Goal: Task Accomplishment & Management: Complete application form

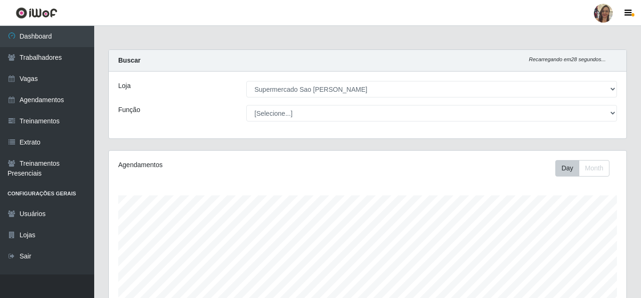
select select "383"
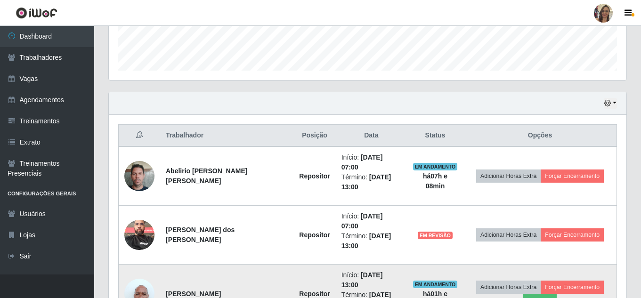
scroll to position [283, 0]
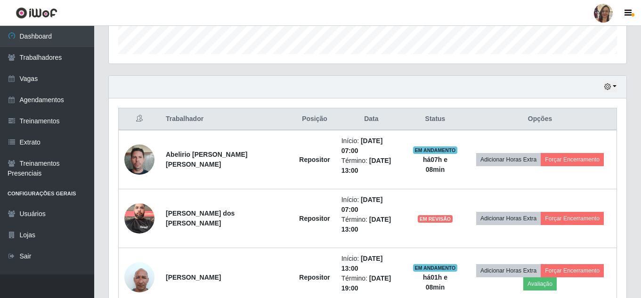
click at [618, 89] on div "Hoje 1 dia 3 dias 1 Semana Não encerrados" at bounding box center [368, 87] width 518 height 23
click at [616, 85] on button "button" at bounding box center [610, 87] width 13 height 11
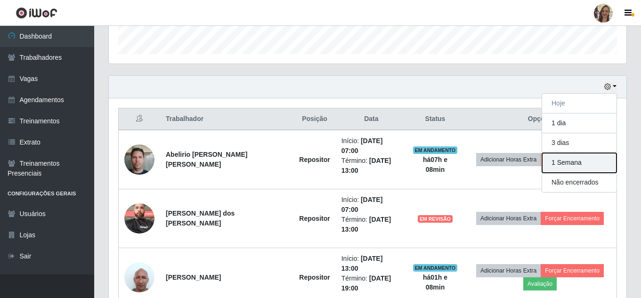
click at [570, 164] on button "1 Semana" at bounding box center [579, 163] width 74 height 20
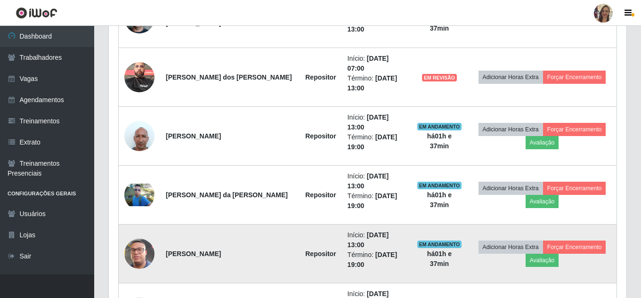
scroll to position [471, 0]
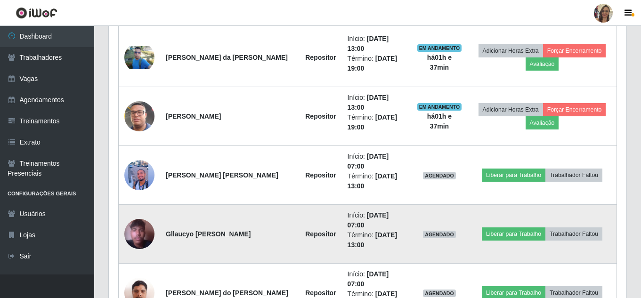
scroll to position [565, 0]
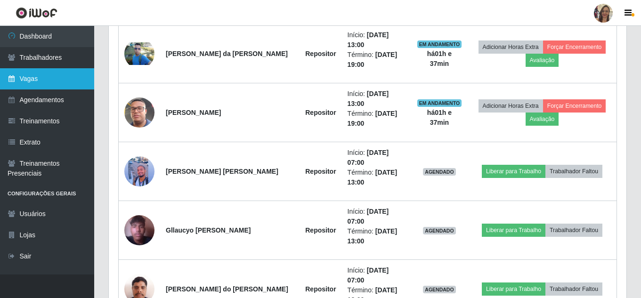
click at [32, 76] on link "Vagas" at bounding box center [47, 78] width 94 height 21
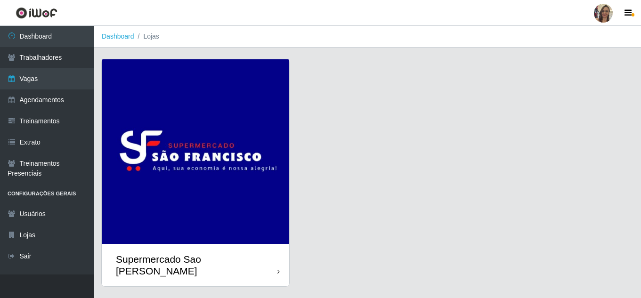
click at [254, 89] on img at bounding box center [196, 151] width 188 height 185
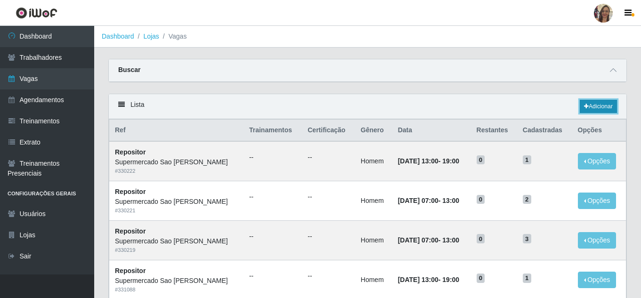
click at [592, 106] on link "Adicionar" at bounding box center [598, 106] width 37 height 13
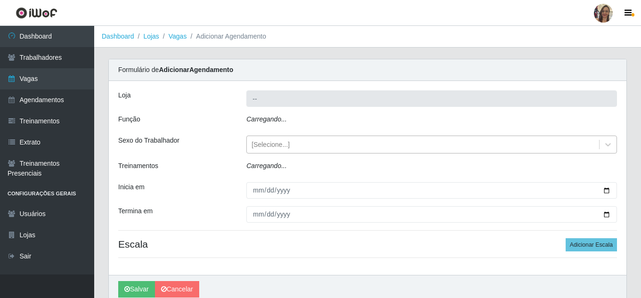
type input "Supermercado Sao [PERSON_NAME]"
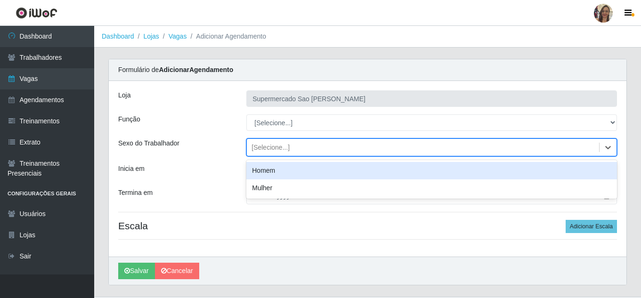
click at [274, 147] on div "[Selecione...]" at bounding box center [271, 148] width 38 height 10
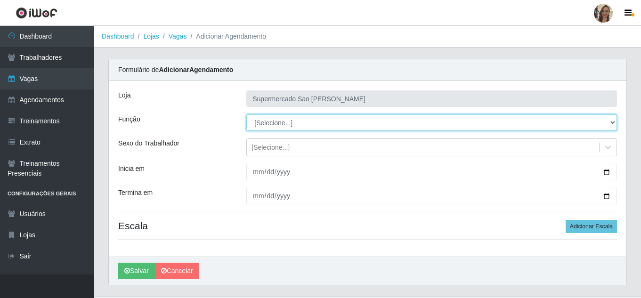
click at [273, 127] on select "[Selecione...] ASG ASG + ASG ++ Balconista de Açougue Balconista de Açougue + B…" at bounding box center [431, 123] width 371 height 16
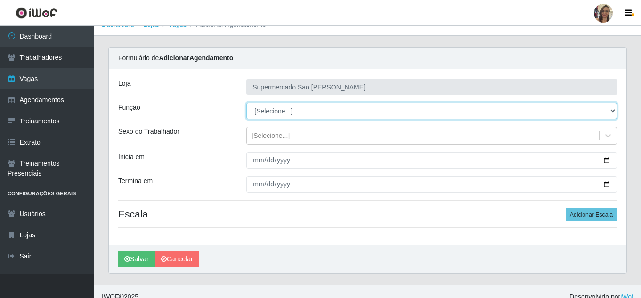
scroll to position [22, 0]
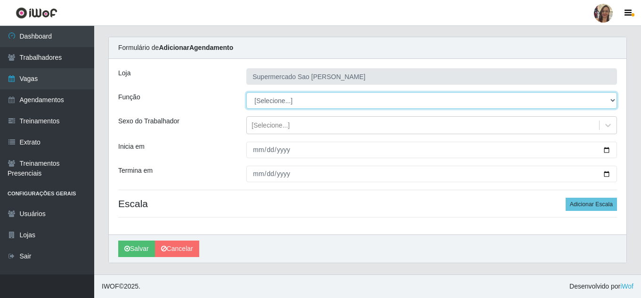
click at [268, 104] on select "[Selecione...] ASG ASG + ASG ++ Balconista de Açougue Balconista de Açougue + B…" at bounding box center [431, 100] width 371 height 16
select select "24"
click at [246, 92] on select "[Selecione...] ASG ASG + ASG ++ Balconista de Açougue Balconista de Açougue + B…" at bounding box center [431, 100] width 371 height 16
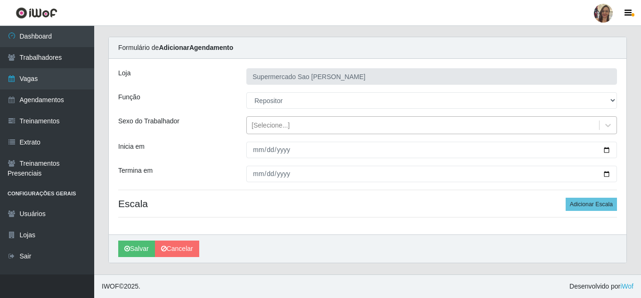
click at [268, 133] on div "[Selecione...]" at bounding box center [431, 125] width 371 height 18
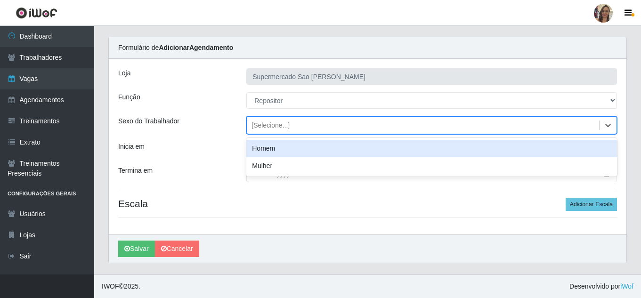
click at [270, 155] on div "Homem" at bounding box center [431, 148] width 371 height 17
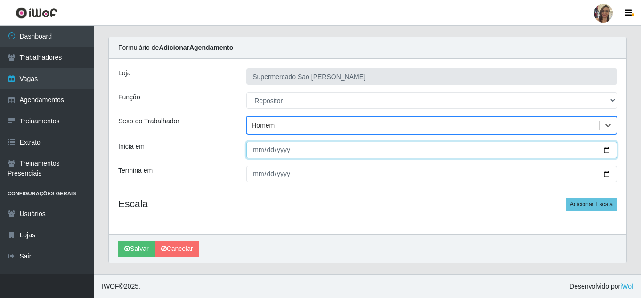
click at [259, 154] on input "Inicia em" at bounding box center [431, 150] width 371 height 16
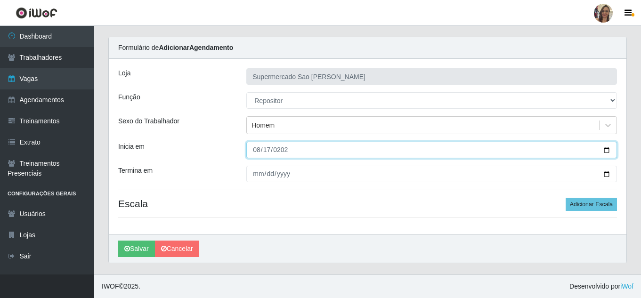
type input "[DATE]"
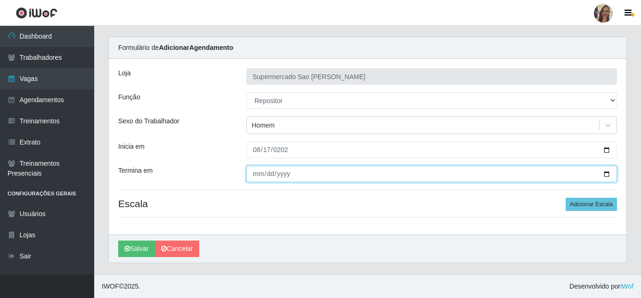
click at [258, 175] on input "Termina em" at bounding box center [431, 174] width 371 height 16
type input "[DATE]"
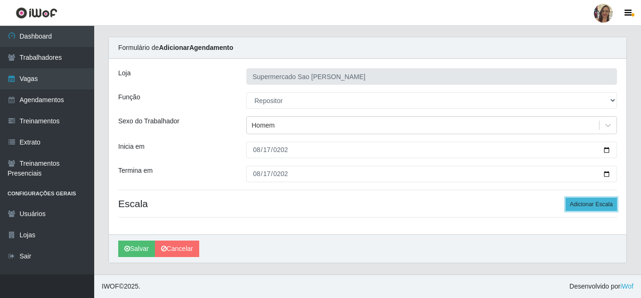
click at [588, 205] on button "Adicionar Escala" at bounding box center [591, 204] width 51 height 13
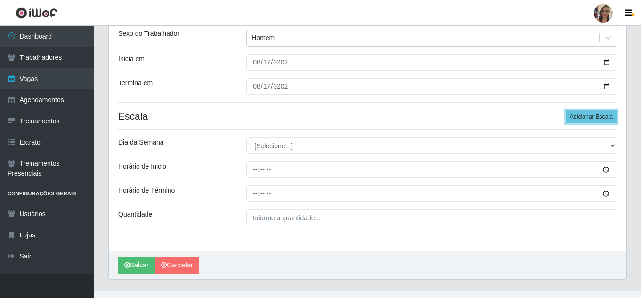
scroll to position [116, 0]
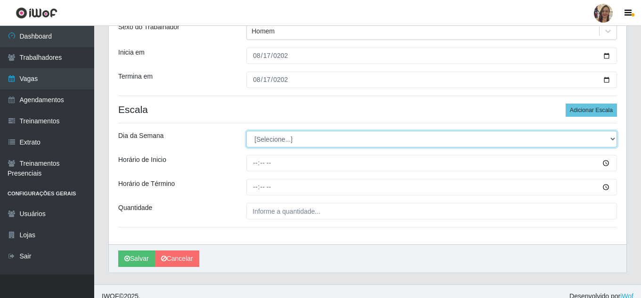
click at [264, 143] on select "[Selecione...] Segunda Terça Quarta Quinta Sexta Sábado Domingo" at bounding box center [431, 139] width 371 height 16
select select "0"
click at [246, 131] on select "[Selecione...] Segunda Terça Quarta Quinta Sexta Sábado Domingo" at bounding box center [431, 139] width 371 height 16
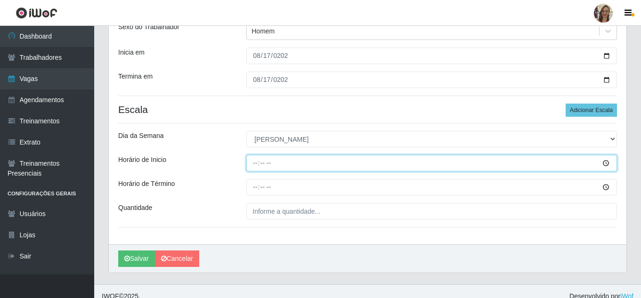
click at [255, 163] on input "Horário de Inicio" at bounding box center [431, 163] width 371 height 16
type input "07:00"
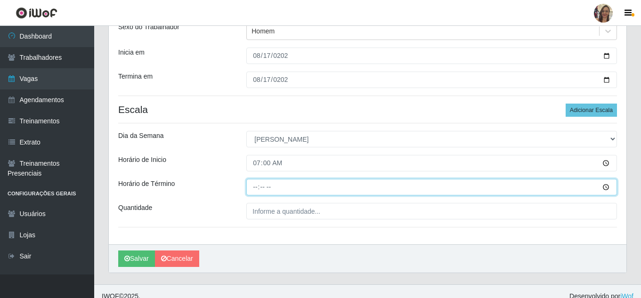
click at [254, 188] on input "Horário de Término" at bounding box center [431, 187] width 371 height 16
type input "13:00"
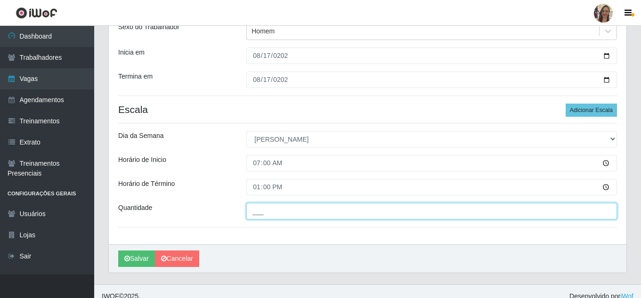
click at [264, 209] on input "___" at bounding box center [431, 211] width 371 height 16
type input "1__"
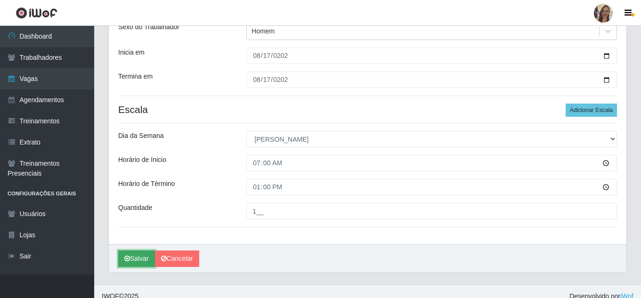
click at [142, 259] on button "Salvar" at bounding box center [136, 259] width 37 height 16
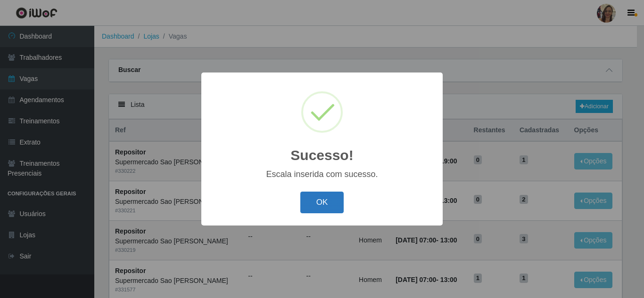
click at [321, 208] on button "OK" at bounding box center [322, 203] width 44 height 22
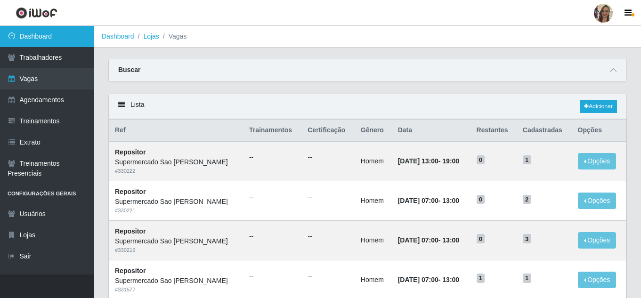
click at [45, 37] on link "Dashboard" at bounding box center [47, 36] width 94 height 21
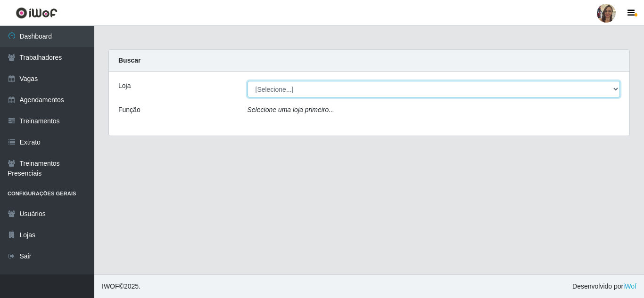
click at [617, 91] on select "[Selecione...] Supermercado Sao Francisco - Amarante" at bounding box center [433, 89] width 373 height 16
select select "383"
click at [247, 81] on select "[Selecione...] Supermercado Sao Francisco - Amarante" at bounding box center [433, 89] width 373 height 16
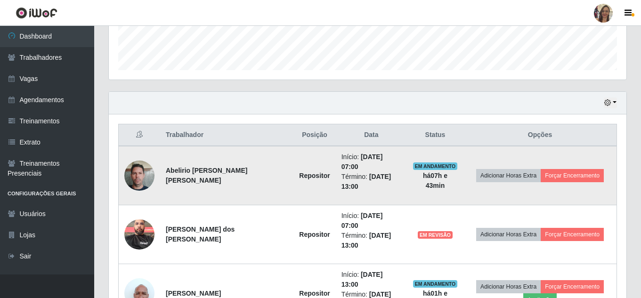
scroll to position [283, 0]
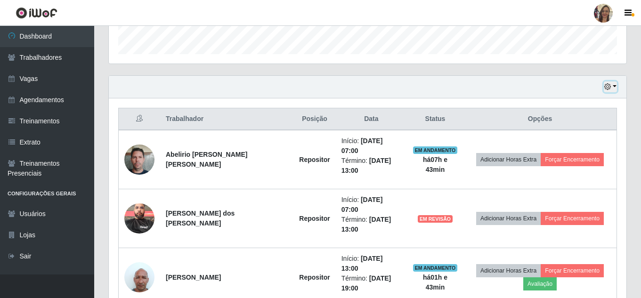
click at [612, 87] on button "button" at bounding box center [610, 87] width 13 height 11
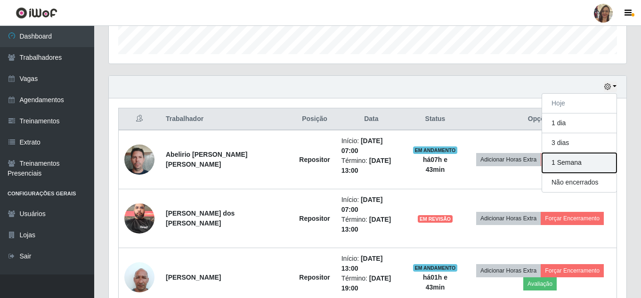
click at [571, 162] on button "1 Semana" at bounding box center [579, 163] width 74 height 20
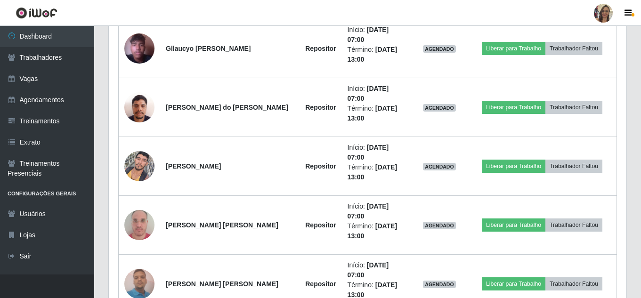
scroll to position [748, 0]
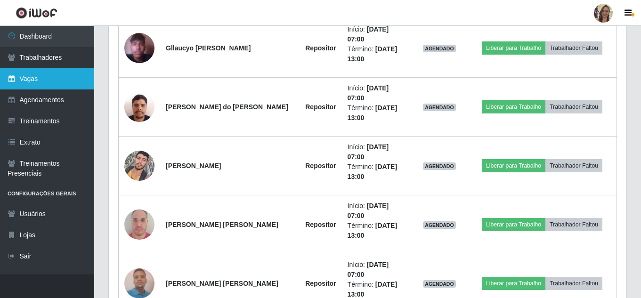
click at [43, 82] on link "Vagas" at bounding box center [47, 78] width 94 height 21
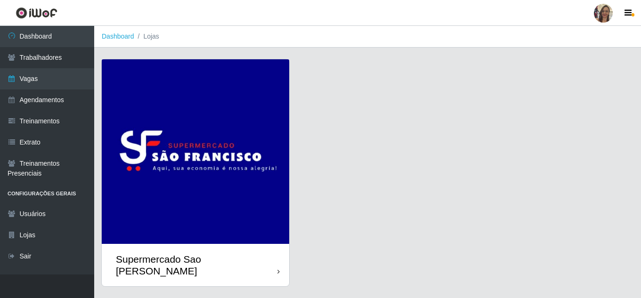
click at [251, 170] on img at bounding box center [196, 151] width 188 height 185
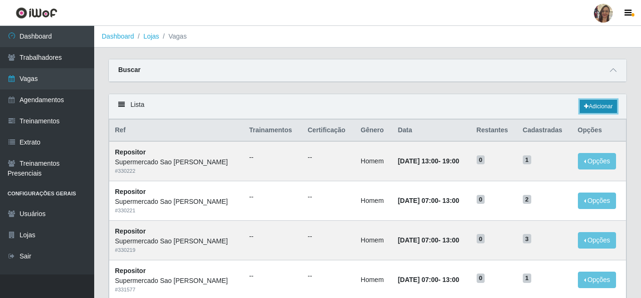
click at [607, 107] on link "Adicionar" at bounding box center [598, 106] width 37 height 13
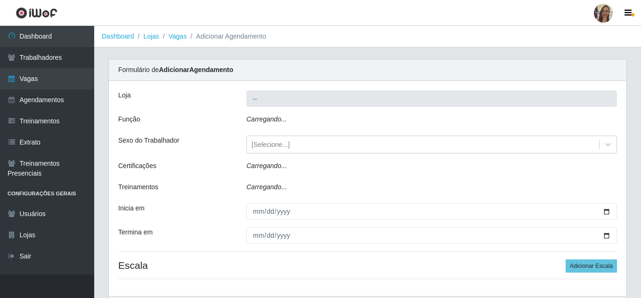
type input "Supermercado Sao [PERSON_NAME]"
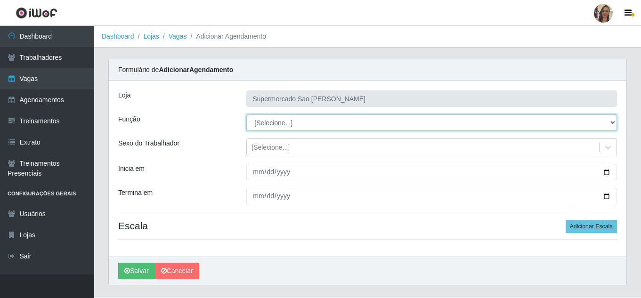
click at [259, 123] on select "[Selecione...] ASG ASG + ASG ++ Balconista de Açougue Balconista de Açougue + B…" at bounding box center [431, 123] width 371 height 16
select select "24"
click at [246, 115] on select "[Selecione...] ASG ASG + ASG ++ Balconista de Açougue Balconista de Açougue + B…" at bounding box center [431, 123] width 371 height 16
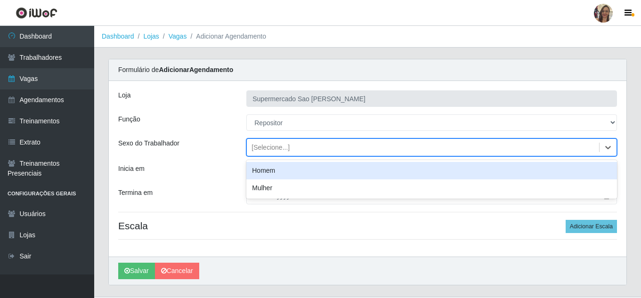
click at [263, 148] on div "[Selecione...]" at bounding box center [271, 148] width 38 height 10
click at [265, 172] on div "Homem" at bounding box center [431, 170] width 371 height 17
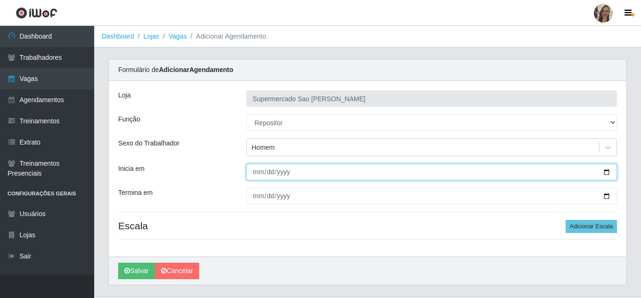
click at [256, 173] on input "Inicia em" at bounding box center [431, 172] width 371 height 16
type input "[DATE]"
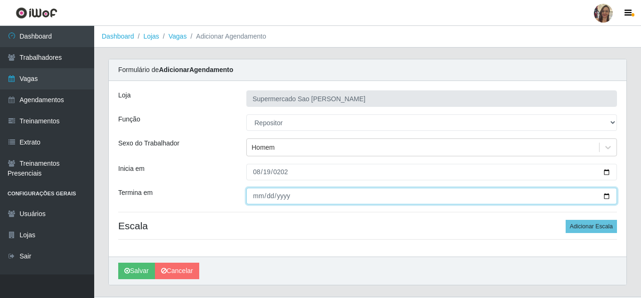
click at [258, 197] on input "Termina em" at bounding box center [431, 196] width 371 height 16
type input "[DATE]"
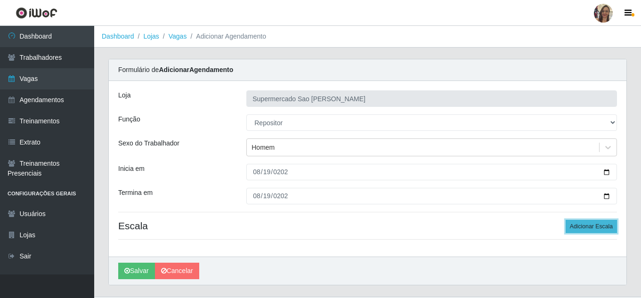
click at [586, 228] on button "Adicionar Escala" at bounding box center [591, 226] width 51 height 13
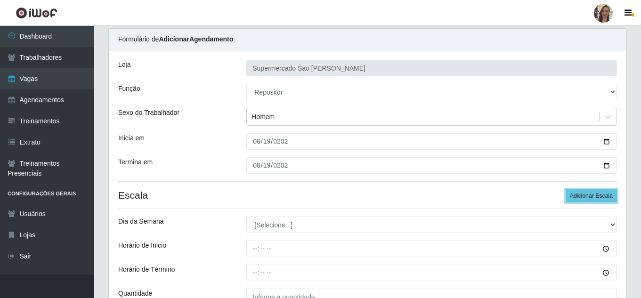
scroll to position [47, 0]
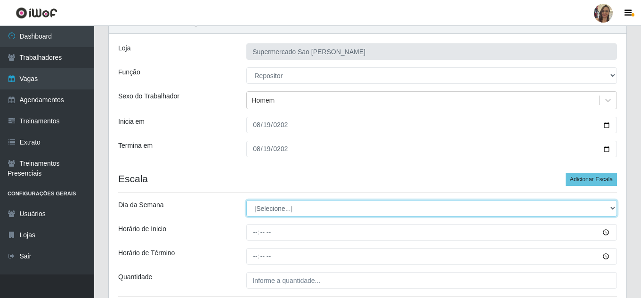
click at [277, 208] on select "[Selecione...] Segunda Terça Quarta Quinta Sexta Sábado Domingo" at bounding box center [431, 208] width 371 height 16
select select "2"
click at [246, 200] on select "[Selecione...] Segunda Terça Quarta Quinta Sexta Sábado Domingo" at bounding box center [431, 208] width 371 height 16
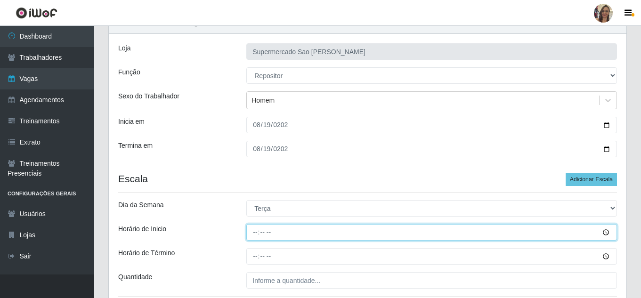
click at [256, 232] on input "Horário de Inicio" at bounding box center [431, 232] width 371 height 16
type input "07:00"
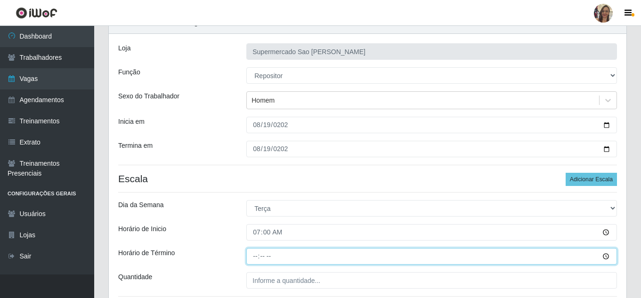
click at [254, 254] on input "Horário de Término" at bounding box center [431, 256] width 371 height 16
type input "13:00"
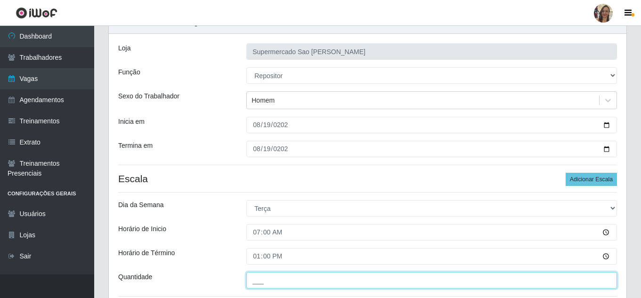
click at [269, 282] on input "___" at bounding box center [431, 280] width 371 height 16
type input "2__"
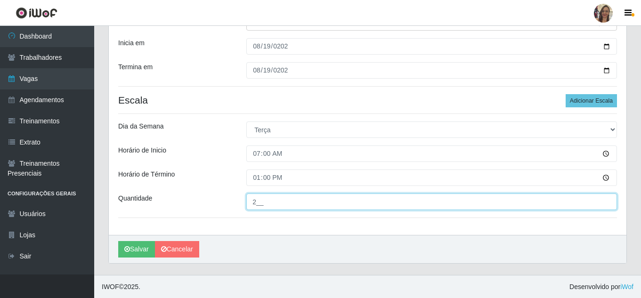
scroll to position [126, 0]
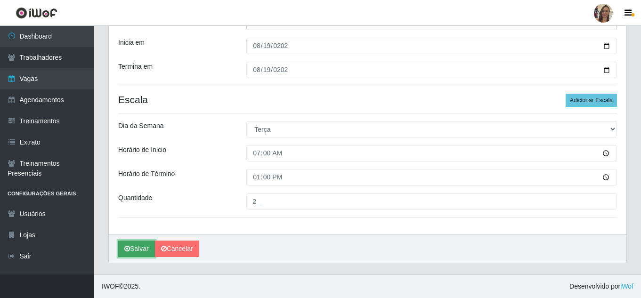
click at [138, 252] on button "Salvar" at bounding box center [136, 249] width 37 height 16
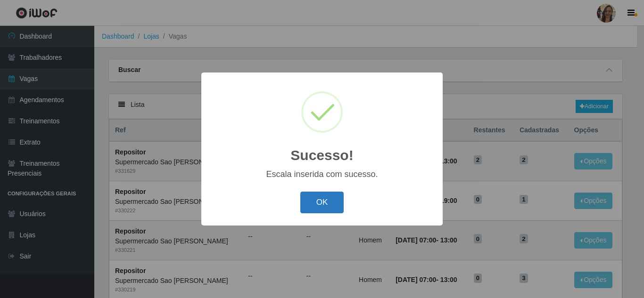
click at [330, 202] on button "OK" at bounding box center [322, 203] width 44 height 22
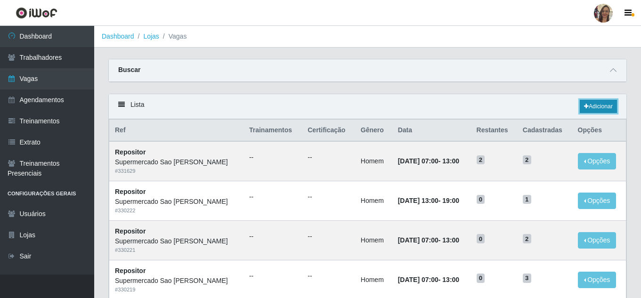
click at [608, 109] on link "Adicionar" at bounding box center [598, 106] width 37 height 13
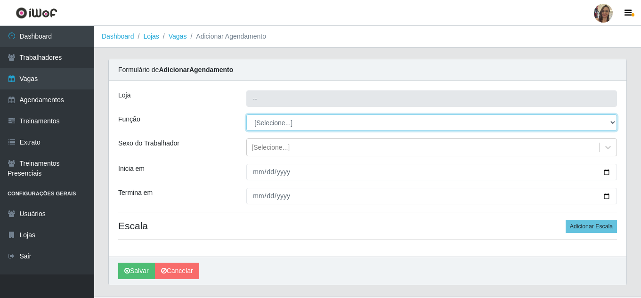
click at [265, 120] on select "[Selecione...] ASG ASG + ASG ++ Balconista de Açougue Balconista de Açougue + B…" at bounding box center [431, 123] width 371 height 16
type input "Supermercado Sao [PERSON_NAME]"
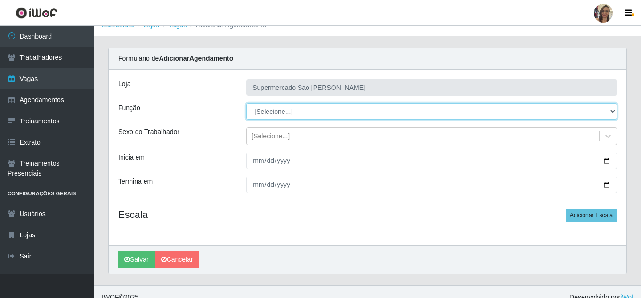
scroll to position [22, 0]
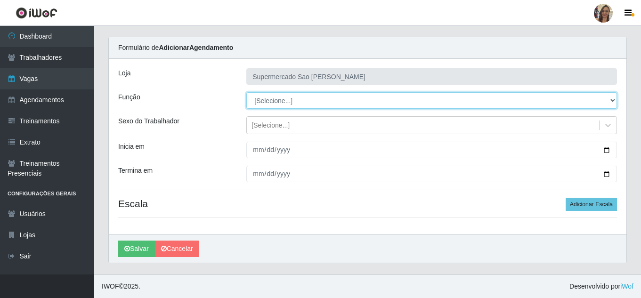
click at [270, 100] on select "[Selecione...] ASG ASG + ASG ++ Balconista de Açougue Balconista de Açougue + B…" at bounding box center [431, 100] width 371 height 16
select select "24"
click at [246, 92] on select "[Selecione...] ASG ASG + ASG ++ Balconista de Açougue Balconista de Açougue + B…" at bounding box center [431, 100] width 371 height 16
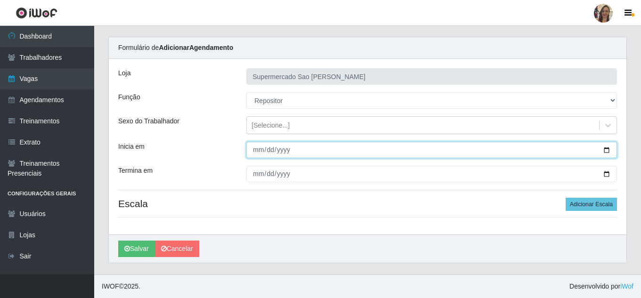
click at [260, 154] on input "Inicia em" at bounding box center [431, 150] width 371 height 16
type input "[DATE]"
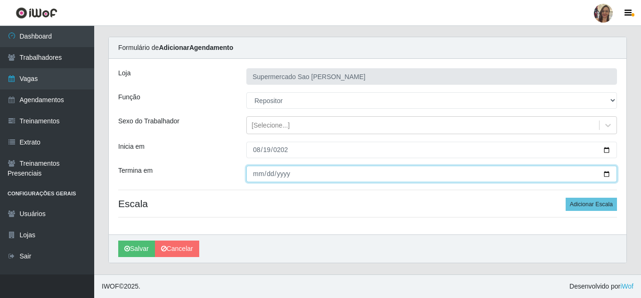
click at [258, 176] on input "Termina em" at bounding box center [431, 174] width 371 height 16
type input "[DATE]"
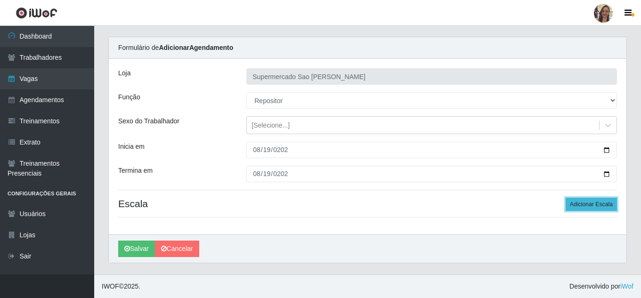
click at [594, 205] on button "Adicionar Escala" at bounding box center [591, 204] width 51 height 13
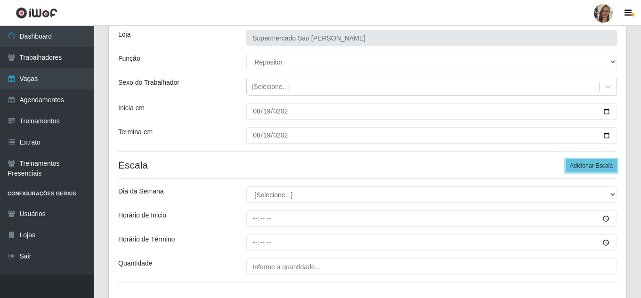
scroll to position [116, 0]
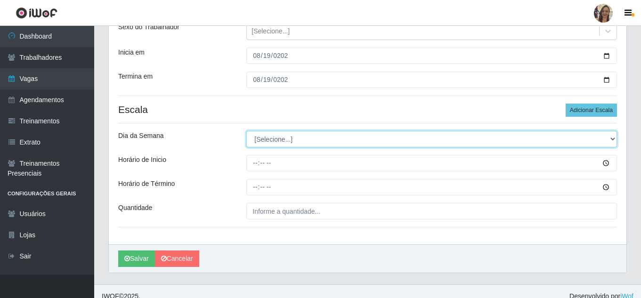
click at [268, 135] on select "[Selecione...] Segunda Terça Quarta Quinta Sexta Sábado Domingo" at bounding box center [431, 139] width 371 height 16
select select "2"
click at [246, 131] on select "[Selecione...] Segunda Terça Quarta Quinta Sexta Sábado Domingo" at bounding box center [431, 139] width 371 height 16
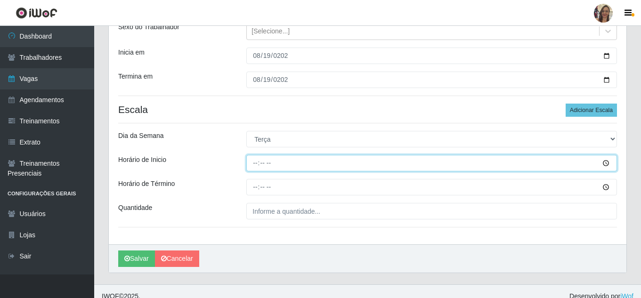
click at [256, 161] on input "Horário de Inicio" at bounding box center [431, 163] width 371 height 16
type input "13:00"
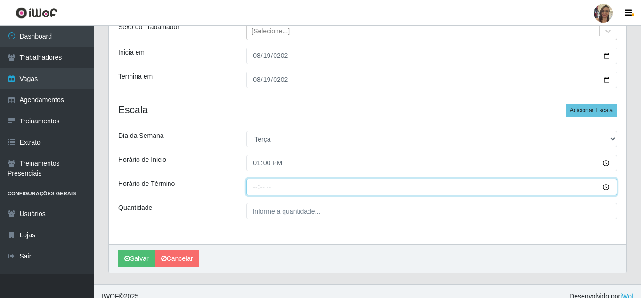
click at [253, 187] on input "Horário de Término" at bounding box center [431, 187] width 371 height 16
type input "19:00"
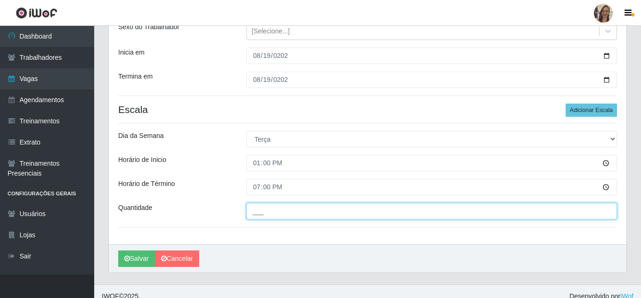
click at [265, 215] on input "___" at bounding box center [431, 211] width 371 height 16
type input "2__"
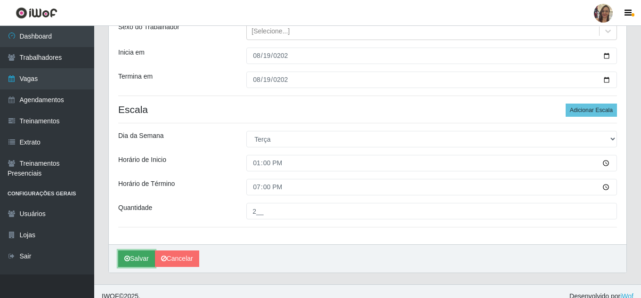
click at [141, 261] on button "Salvar" at bounding box center [136, 259] width 37 height 16
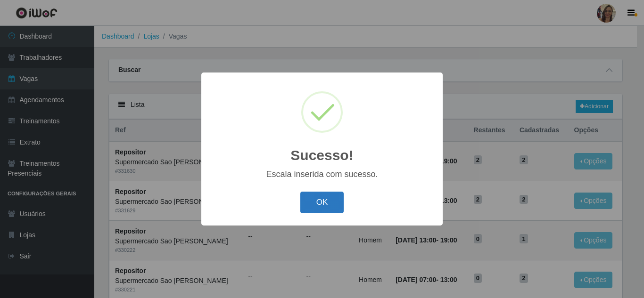
click at [307, 206] on button "OK" at bounding box center [322, 203] width 44 height 22
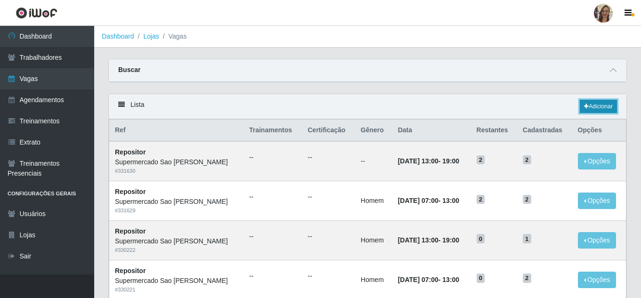
click at [601, 108] on link "Adicionar" at bounding box center [598, 106] width 37 height 13
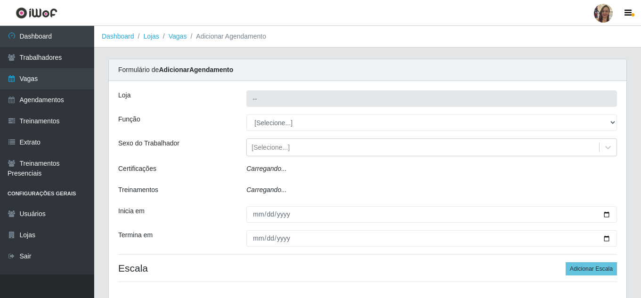
type input "Supermercado Sao [PERSON_NAME]"
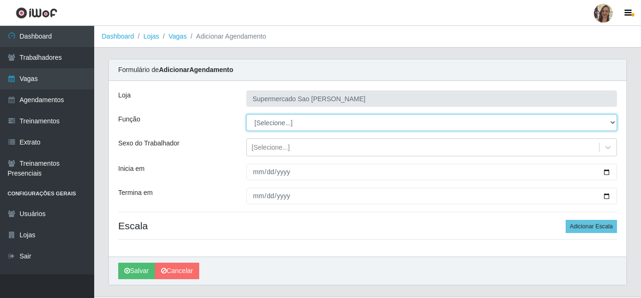
click at [268, 125] on select "[Selecione...] ASG ASG + ASG ++ Balconista de Açougue Balconista de Açougue + B…" at bounding box center [431, 123] width 371 height 16
select select "24"
click at [246, 115] on select "[Selecione...] ASG ASG + ASG ++ Balconista de Açougue Balconista de Açougue + B…" at bounding box center [431, 123] width 371 height 16
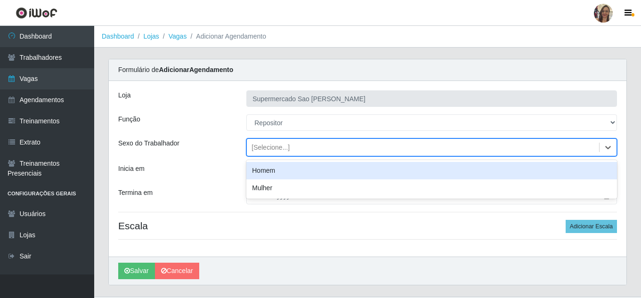
click at [275, 151] on div "[Selecione...]" at bounding box center [271, 148] width 38 height 10
click at [264, 175] on div "Homem" at bounding box center [431, 170] width 371 height 17
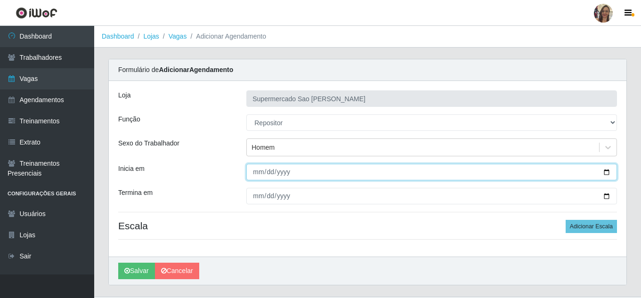
click at [257, 173] on input "Inicia em" at bounding box center [431, 172] width 371 height 16
type input "[DATE]"
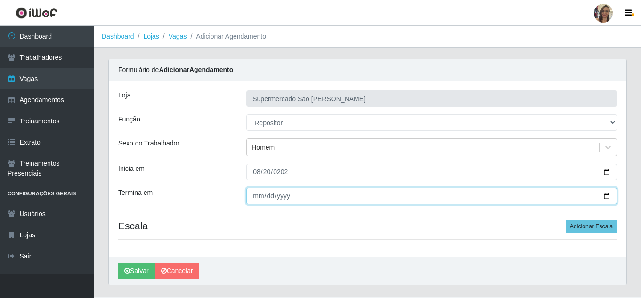
click at [260, 195] on input "Termina em" at bounding box center [431, 196] width 371 height 16
type input "0205-08-20"
type input "[DATE]"
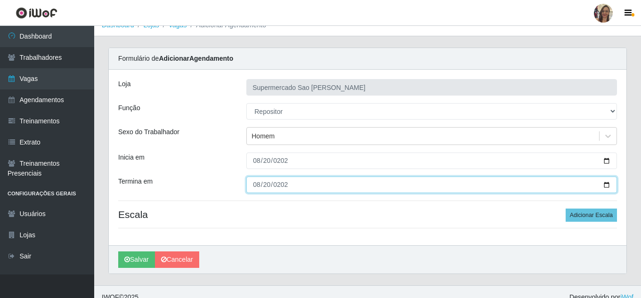
scroll to position [22, 0]
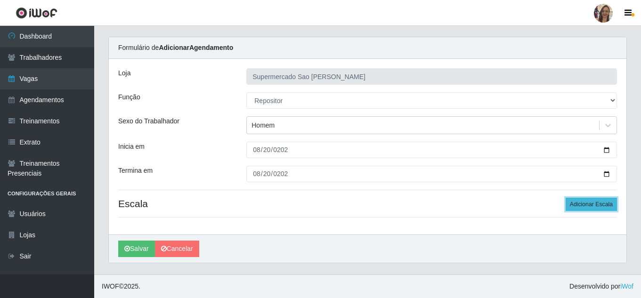
click at [598, 205] on button "Adicionar Escala" at bounding box center [591, 204] width 51 height 13
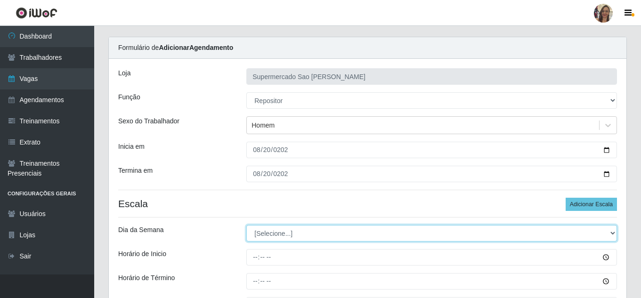
click at [274, 236] on select "[Selecione...] Segunda Terça Quarta Quinta Sexta Sábado Domingo" at bounding box center [431, 233] width 371 height 16
select select "3"
click at [246, 225] on select "[Selecione...] Segunda Terça Quarta Quinta Sexta Sábado Domingo" at bounding box center [431, 233] width 371 height 16
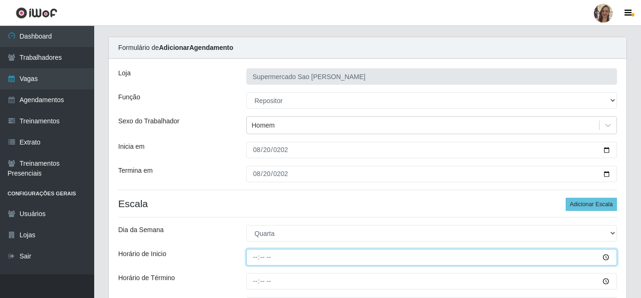
click at [254, 254] on input "Horário de Inicio" at bounding box center [431, 257] width 371 height 16
type input "07:00"
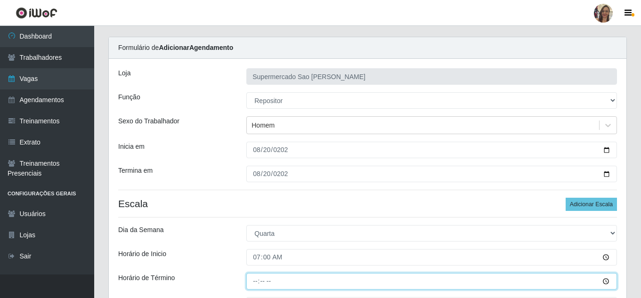
click at [254, 279] on input "Horário de Término" at bounding box center [431, 281] width 371 height 16
type input "13:00"
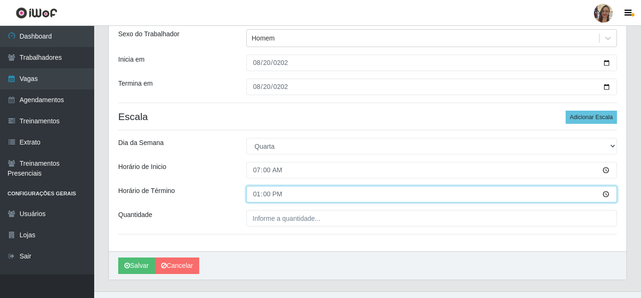
scroll to position [126, 0]
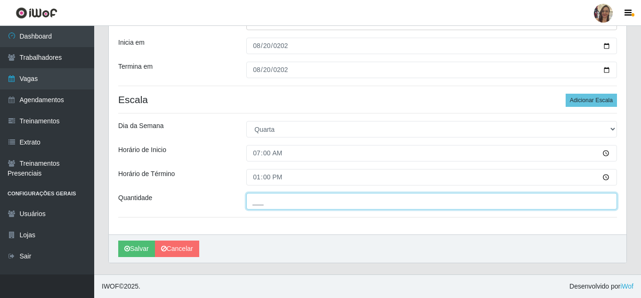
click at [271, 202] on input "___" at bounding box center [431, 201] width 371 height 16
type input "2__"
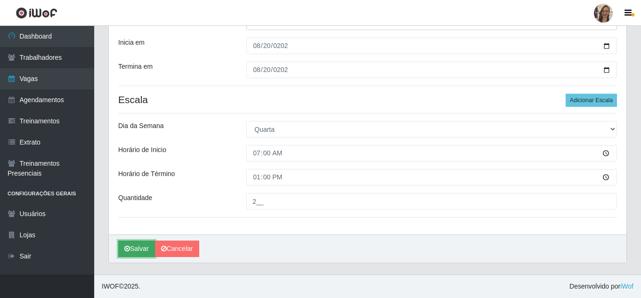
click at [138, 253] on button "Salvar" at bounding box center [136, 249] width 37 height 16
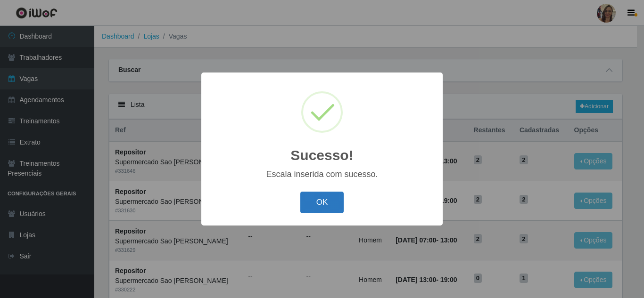
click at [328, 201] on button "OK" at bounding box center [322, 203] width 44 height 22
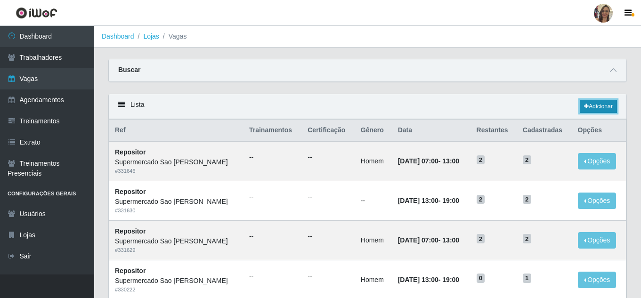
click at [608, 107] on link "Adicionar" at bounding box center [598, 106] width 37 height 13
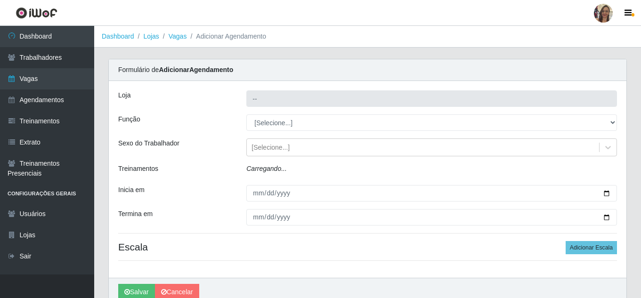
type input "Supermercado Sao [PERSON_NAME]"
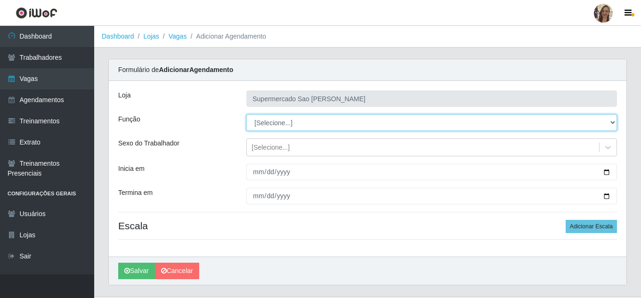
click at [271, 122] on select "[Selecione...] ASG ASG + ASG ++ Balconista de Açougue Balconista de Açougue + B…" at bounding box center [431, 123] width 371 height 16
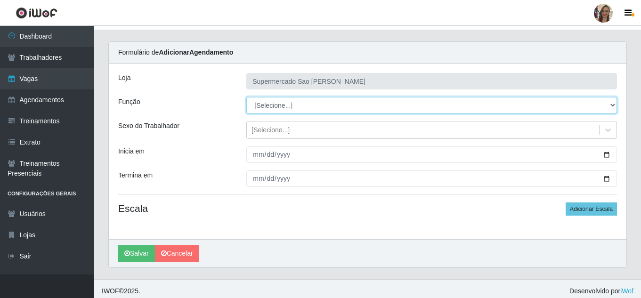
scroll to position [22, 0]
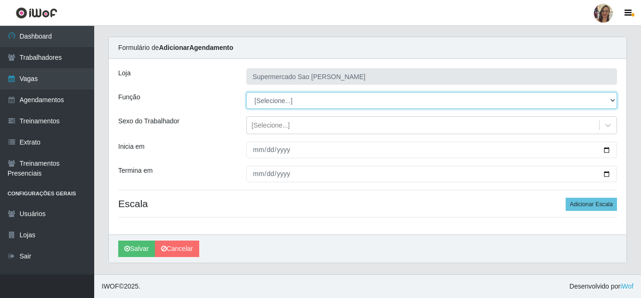
click at [273, 103] on select "[Selecione...] ASG ASG + ASG ++ Balconista de Açougue Balconista de Açougue + B…" at bounding box center [431, 100] width 371 height 16
select select "24"
click at [246, 92] on select "[Selecione...] ASG ASG + ASG ++ Balconista de Açougue Balconista de Açougue + B…" at bounding box center [431, 100] width 371 height 16
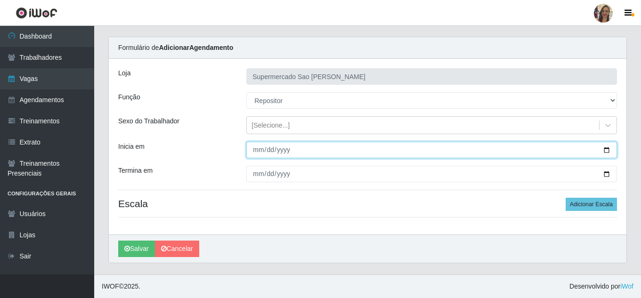
click at [259, 150] on input "Inicia em" at bounding box center [431, 150] width 371 height 16
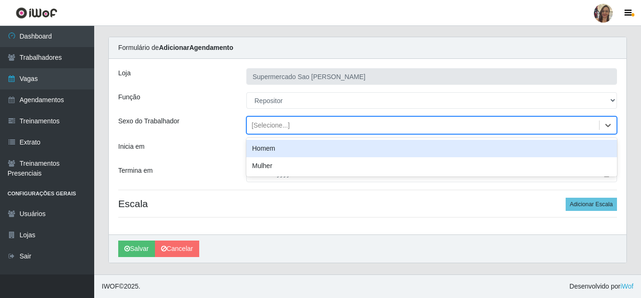
click at [262, 126] on div "[Selecione...]" at bounding box center [271, 126] width 38 height 10
click at [264, 151] on div "Homem" at bounding box center [431, 148] width 371 height 17
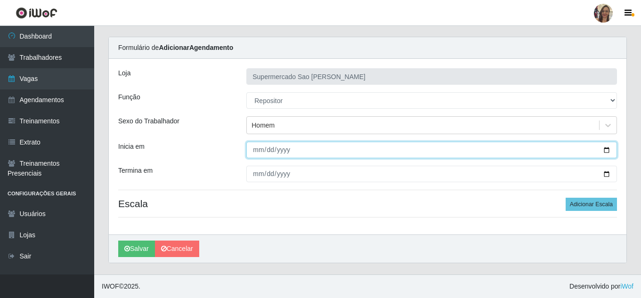
click at [254, 150] on input "Inicia em" at bounding box center [431, 150] width 371 height 16
type input "[DATE]"
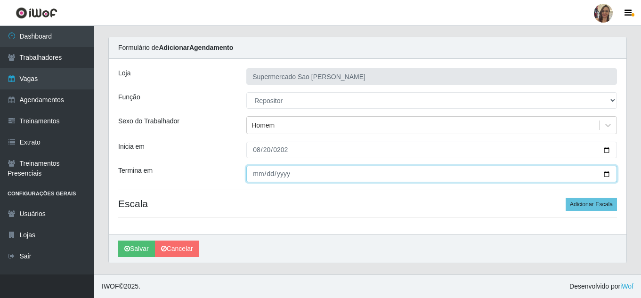
click at [255, 175] on input "Termina em" at bounding box center [431, 174] width 371 height 16
type input "[DATE]"
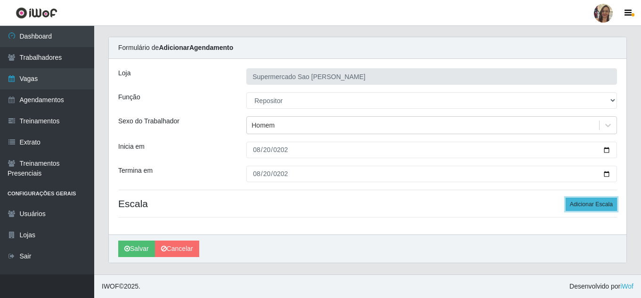
click at [584, 206] on button "Adicionar Escala" at bounding box center [591, 204] width 51 height 13
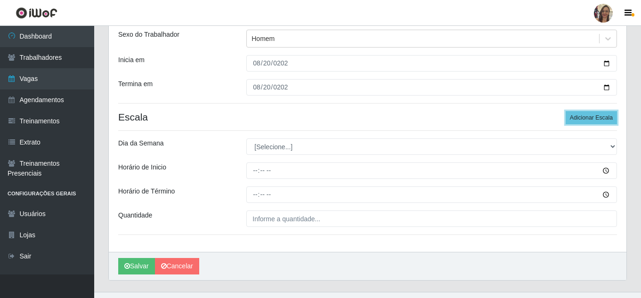
scroll to position [116, 0]
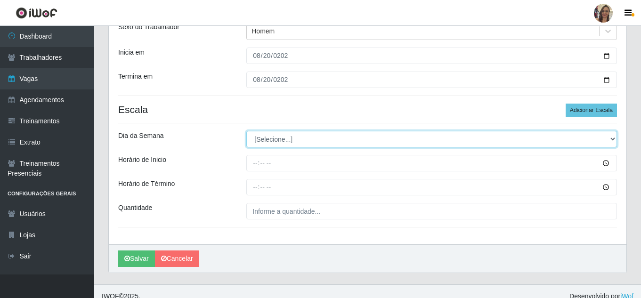
click at [275, 140] on select "[Selecione...] Segunda Terça Quarta Quinta Sexta Sábado Domingo" at bounding box center [431, 139] width 371 height 16
select select "3"
click at [246, 131] on select "[Selecione...] Segunda Terça Quarta Quinta Sexta Sábado Domingo" at bounding box center [431, 139] width 371 height 16
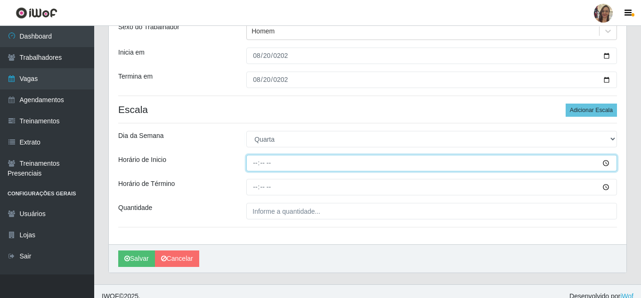
click at [254, 165] on input "Horário de Inicio" at bounding box center [431, 163] width 371 height 16
type input "13:00"
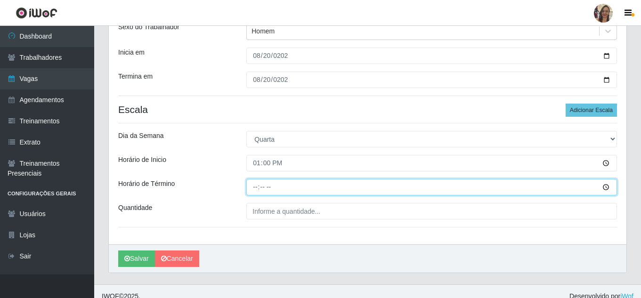
click at [256, 189] on input "Horário de Término" at bounding box center [431, 187] width 371 height 16
type input "19:00"
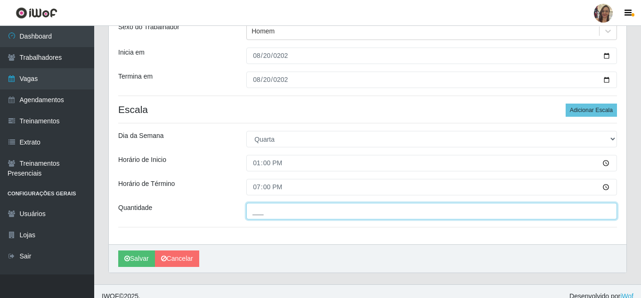
click at [280, 211] on input "___" at bounding box center [431, 211] width 371 height 16
type input "2__"
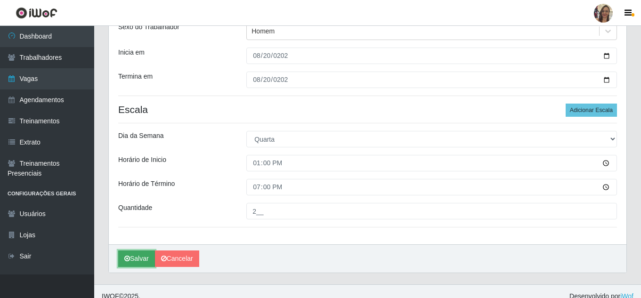
click at [147, 262] on button "Salvar" at bounding box center [136, 259] width 37 height 16
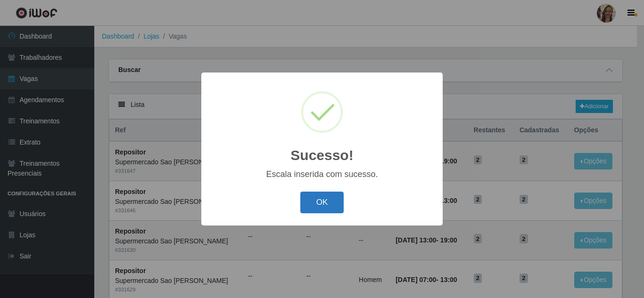
click at [309, 209] on button "OK" at bounding box center [322, 203] width 44 height 22
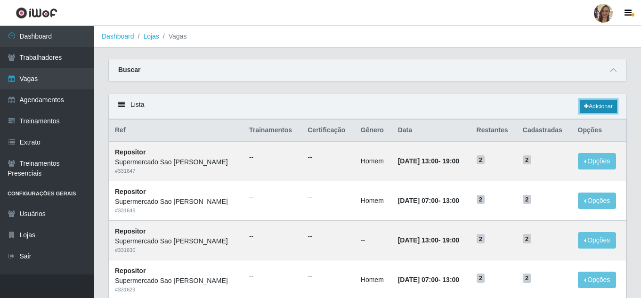
click at [593, 102] on link "Adicionar" at bounding box center [598, 106] width 37 height 13
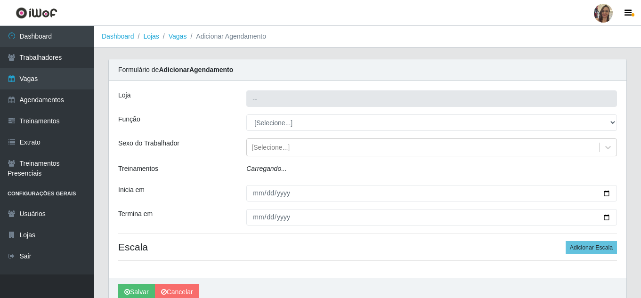
type input "Supermercado Sao [PERSON_NAME]"
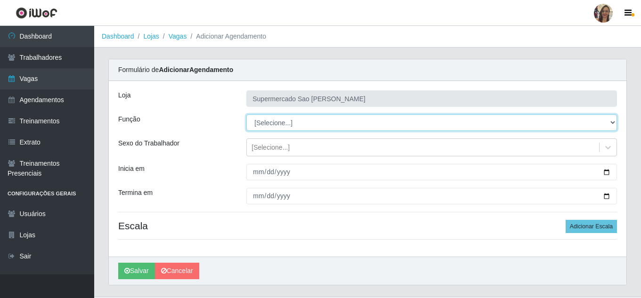
click at [270, 121] on select "[Selecione...] ASG ASG + ASG ++ Balconista de Açougue Balconista de Açougue + B…" at bounding box center [431, 123] width 371 height 16
select select "24"
click at [246, 115] on select "[Selecione...] ASG ASG + ASG ++ Balconista de Açougue Balconista de Açougue + B…" at bounding box center [431, 123] width 371 height 16
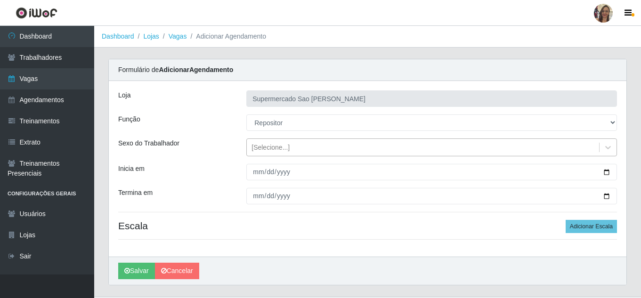
click at [260, 145] on div "[Selecione...]" at bounding box center [271, 148] width 38 height 10
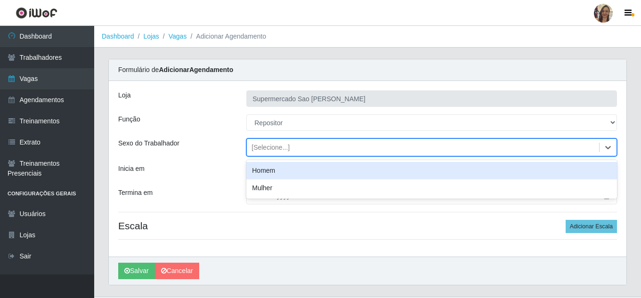
click at [261, 169] on div "Homem" at bounding box center [431, 170] width 371 height 17
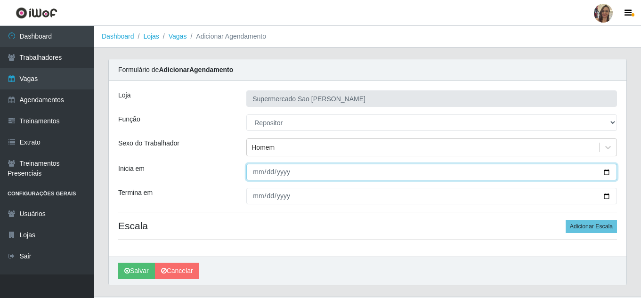
click at [257, 172] on input "Inicia em" at bounding box center [431, 172] width 371 height 16
type input "[DATE]"
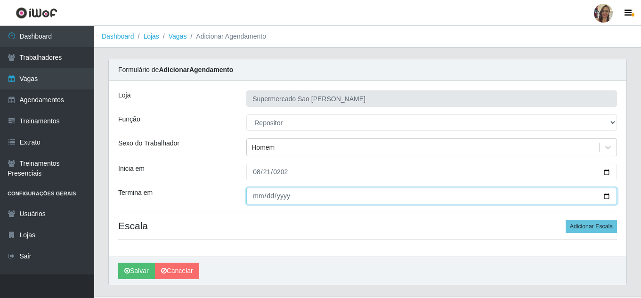
click at [254, 196] on input "Termina em" at bounding box center [431, 196] width 371 height 16
type input "[DATE]"
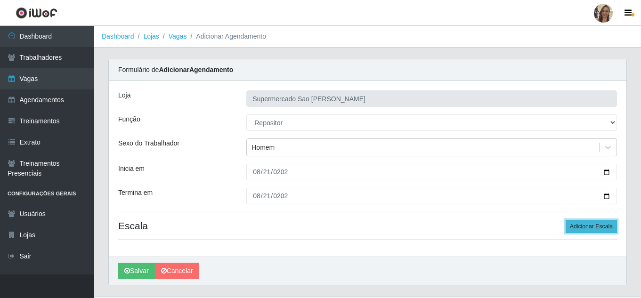
click at [585, 229] on button "Adicionar Escala" at bounding box center [591, 226] width 51 height 13
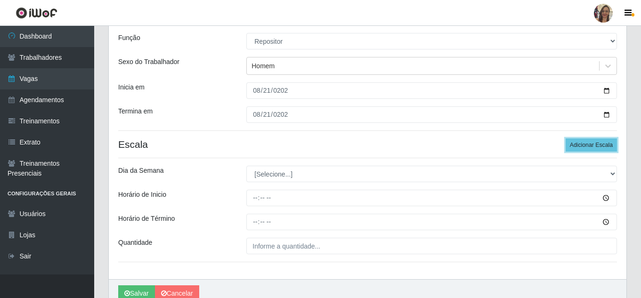
scroll to position [94, 0]
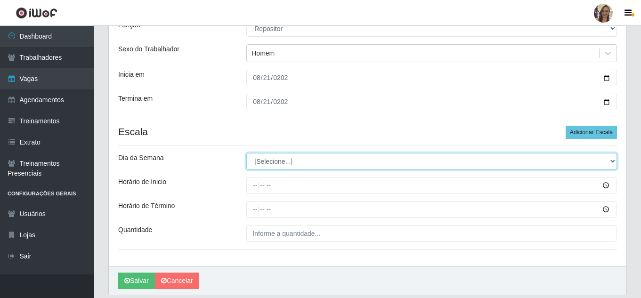
click at [275, 162] on select "[Selecione...] Segunda Terça Quarta Quinta Sexta Sábado Domingo" at bounding box center [431, 161] width 371 height 16
select select "4"
click at [246, 153] on select "[Selecione...] Segunda Terça Quarta Quinta Sexta Sábado Domingo" at bounding box center [431, 161] width 371 height 16
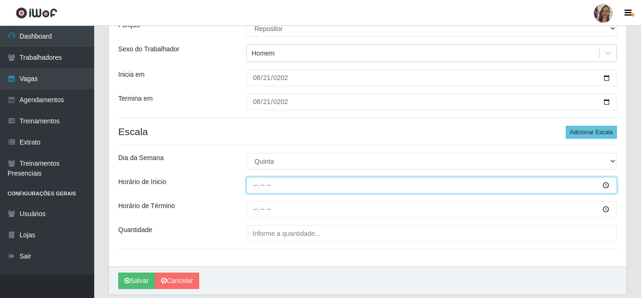
click at [256, 188] on input "Horário de Inicio" at bounding box center [431, 185] width 371 height 16
type input "07:00"
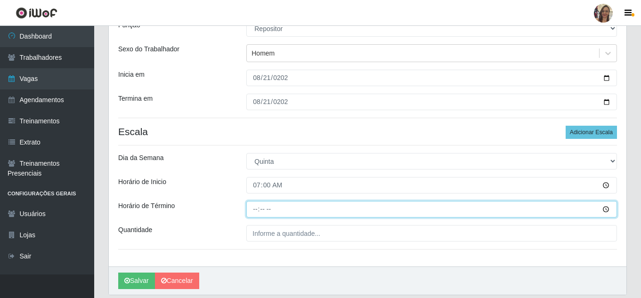
click at [255, 206] on input "Horário de Término" at bounding box center [431, 209] width 371 height 16
type input "13:00"
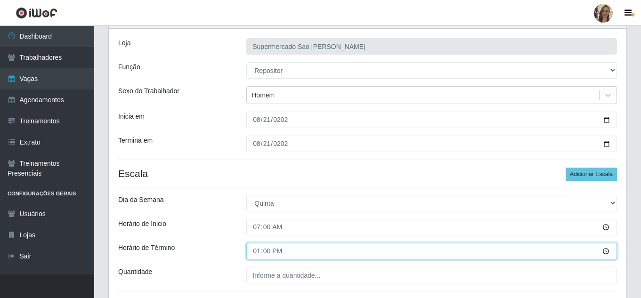
scroll to position [126, 0]
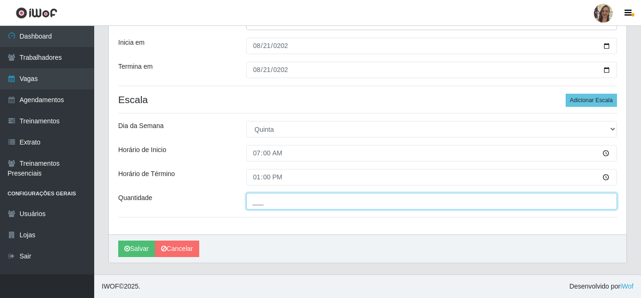
click at [281, 201] on input "___" at bounding box center [431, 201] width 371 height 16
type input "2__"
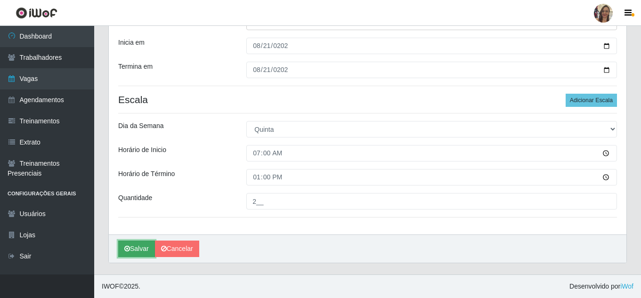
click at [138, 250] on button "Salvar" at bounding box center [136, 249] width 37 height 16
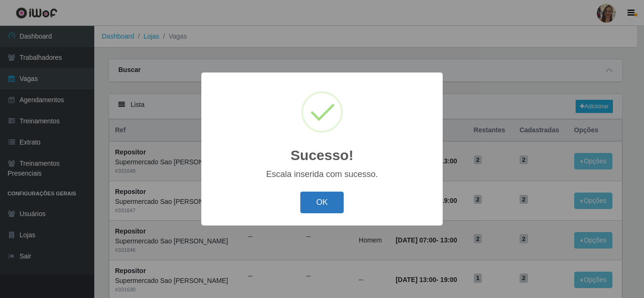
click at [320, 201] on button "OK" at bounding box center [322, 203] width 44 height 22
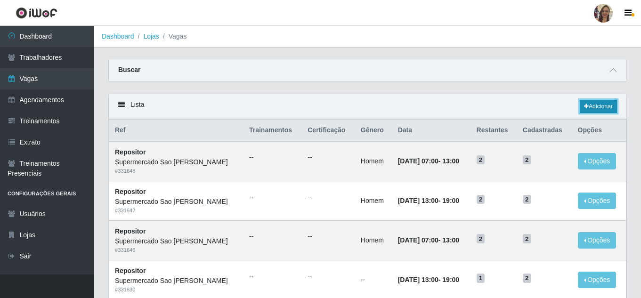
click at [598, 106] on link "Adicionar" at bounding box center [598, 106] width 37 height 13
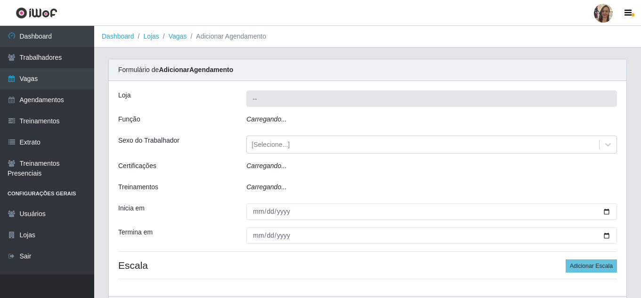
type input "Supermercado Sao [PERSON_NAME]"
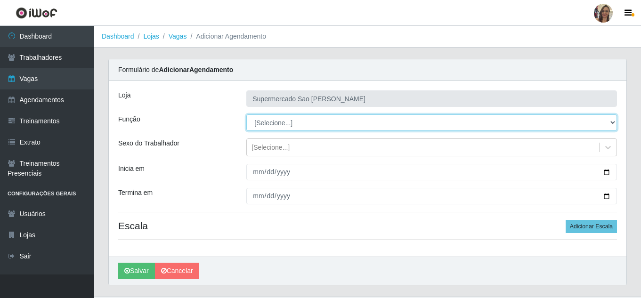
click at [261, 124] on select "[Selecione...] ASG ASG + ASG ++ Balconista de Açougue Balconista de Açougue + B…" at bounding box center [431, 123] width 371 height 16
select select "24"
click at [246, 115] on select "[Selecione...] ASG ASG + ASG ++ Balconista de Açougue Balconista de Açougue + B…" at bounding box center [431, 123] width 371 height 16
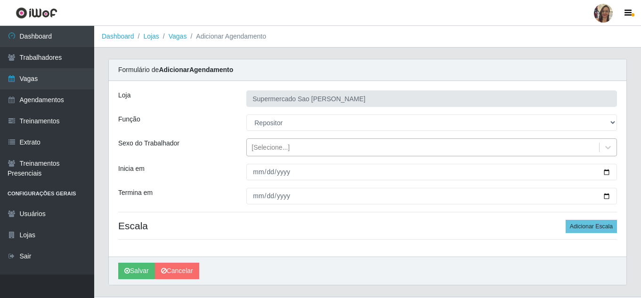
click at [265, 154] on div "[Selecione...]" at bounding box center [423, 148] width 352 height 16
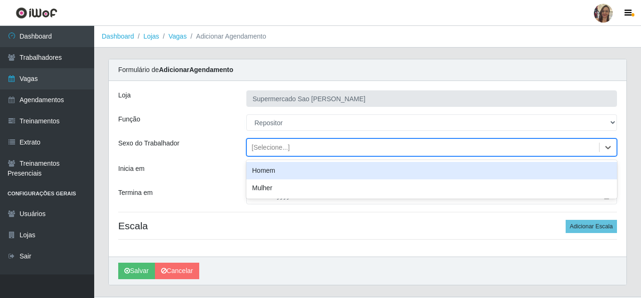
click at [266, 175] on div "Homem" at bounding box center [431, 170] width 371 height 17
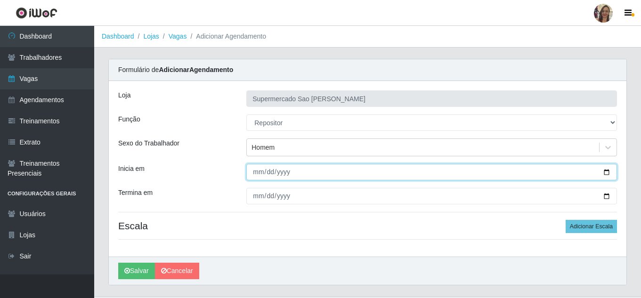
click at [254, 174] on input "Inicia em" at bounding box center [431, 172] width 371 height 16
type input "[DATE]"
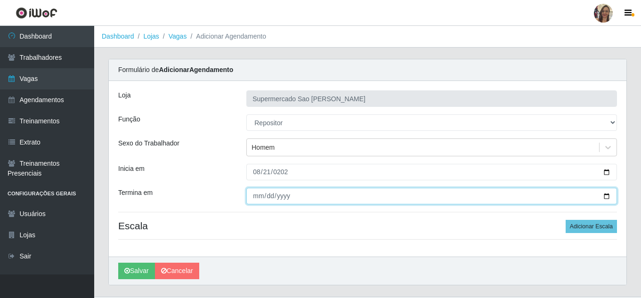
click at [256, 197] on input "Termina em" at bounding box center [431, 196] width 371 height 16
type input "[DATE]"
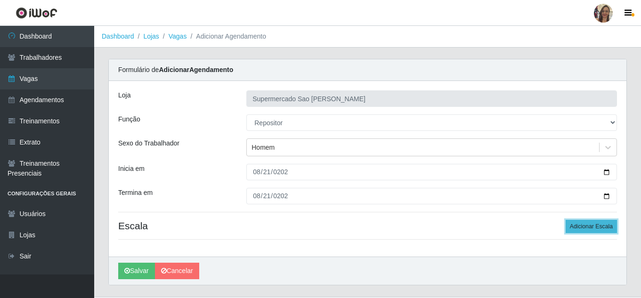
click at [581, 227] on button "Adicionar Escala" at bounding box center [591, 226] width 51 height 13
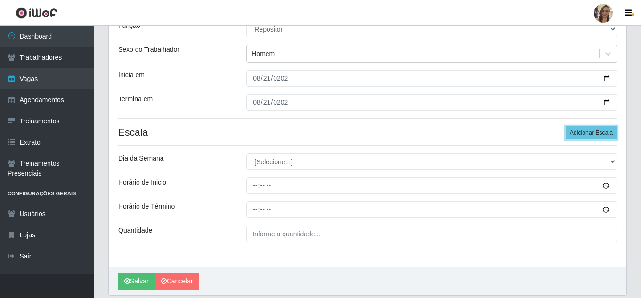
scroll to position [94, 0]
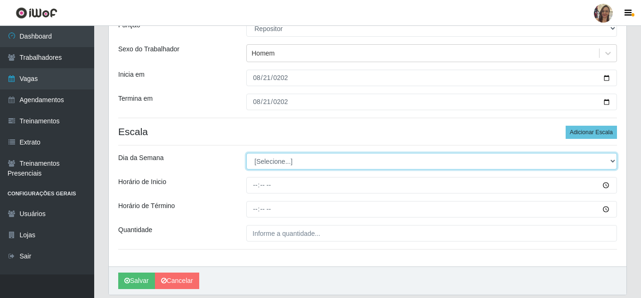
click at [276, 165] on select "[Selecione...] Segunda Terça Quarta Quinta Sexta Sábado Domingo" at bounding box center [431, 161] width 371 height 16
select select "4"
click at [246, 153] on select "[Selecione...] Segunda Terça Quarta Quinta Sexta Sábado Domingo" at bounding box center [431, 161] width 371 height 16
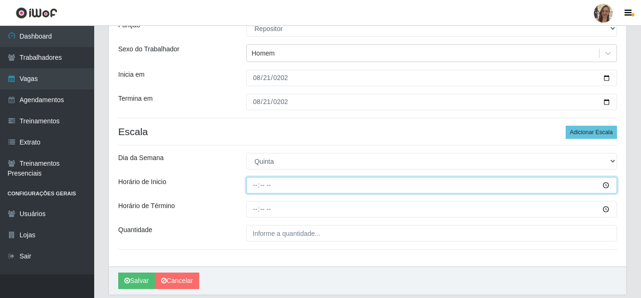
click at [252, 184] on input "Horário de Inicio" at bounding box center [431, 185] width 371 height 16
type input "13:00"
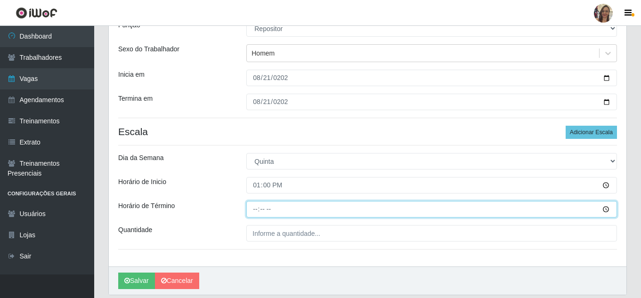
click at [257, 208] on input "Horário de Término" at bounding box center [431, 209] width 371 height 16
type input "19:00"
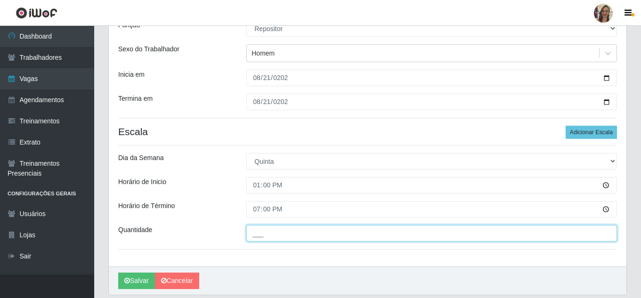
click at [260, 233] on input "___" at bounding box center [431, 233] width 371 height 16
type input "2__"
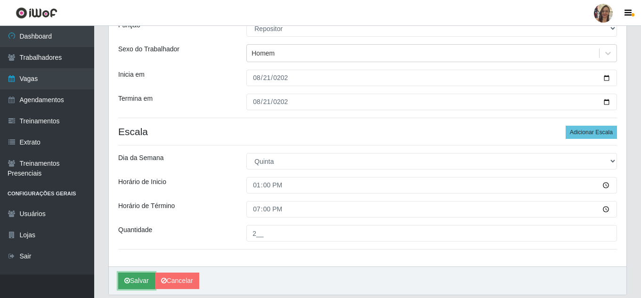
click at [142, 281] on button "Salvar" at bounding box center [136, 281] width 37 height 16
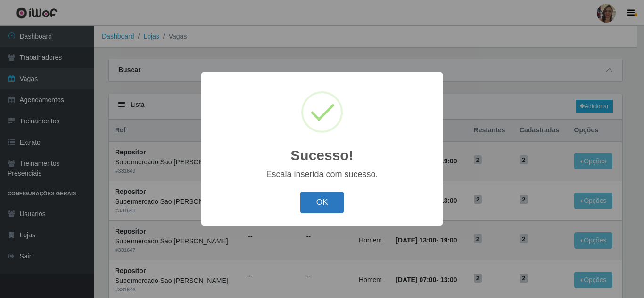
click at [313, 212] on button "OK" at bounding box center [322, 203] width 44 height 22
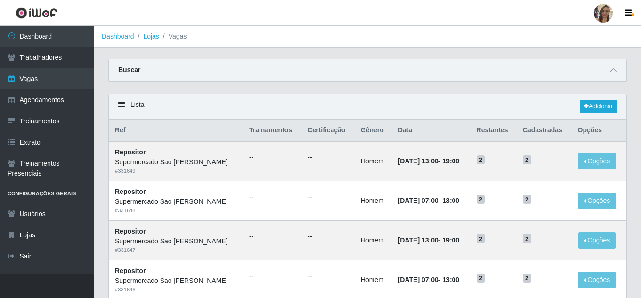
click at [600, 97] on div "Lista Adicionar" at bounding box center [368, 106] width 518 height 25
click at [603, 109] on link "Adicionar" at bounding box center [598, 106] width 37 height 13
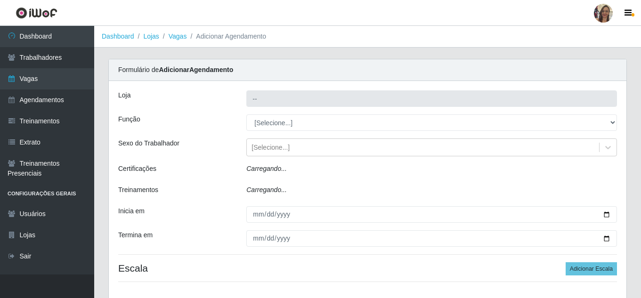
type input "Supermercado Sao [PERSON_NAME]"
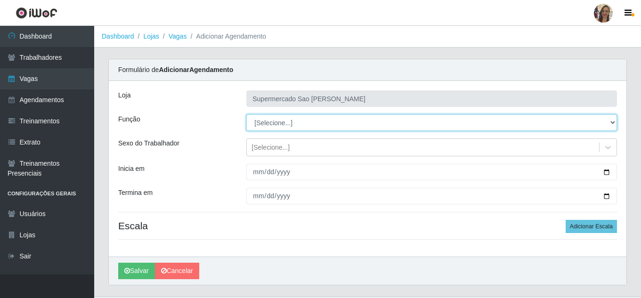
click at [275, 125] on select "[Selecione...] ASG ASG + ASG ++ Balconista de Açougue Balconista de Açougue + B…" at bounding box center [431, 123] width 371 height 16
select select "24"
click at [246, 115] on select "[Selecione...] ASG ASG + ASG ++ Balconista de Açougue Balconista de Açougue + B…" at bounding box center [431, 123] width 371 height 16
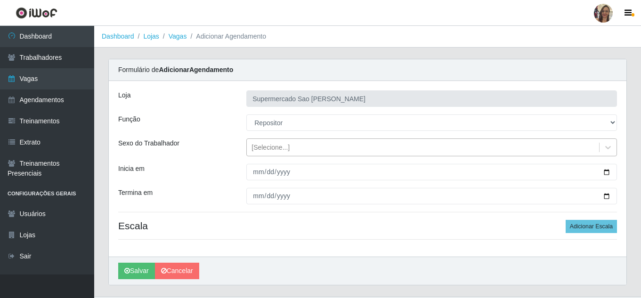
click at [263, 153] on div "[Selecione...]" at bounding box center [423, 148] width 352 height 16
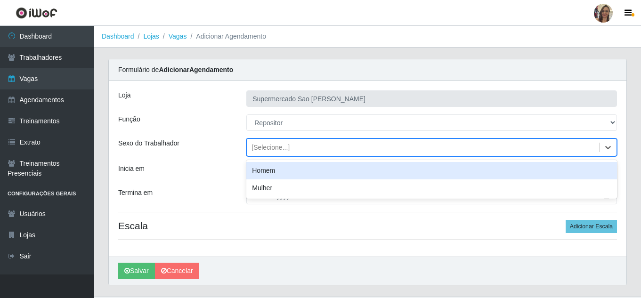
click at [263, 173] on div "Homem" at bounding box center [431, 170] width 371 height 17
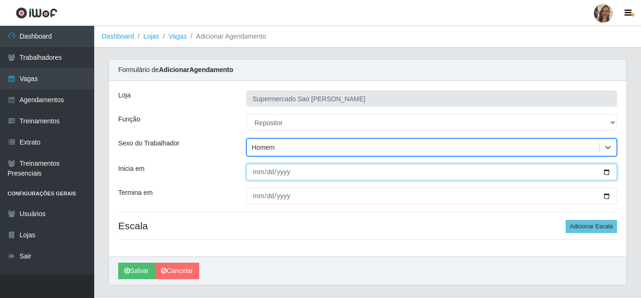
click at [258, 172] on input "Inicia em" at bounding box center [431, 172] width 371 height 16
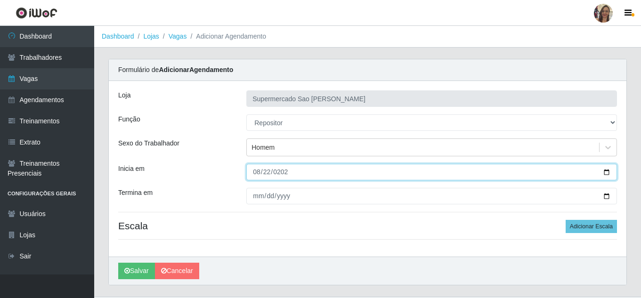
type input "[DATE]"
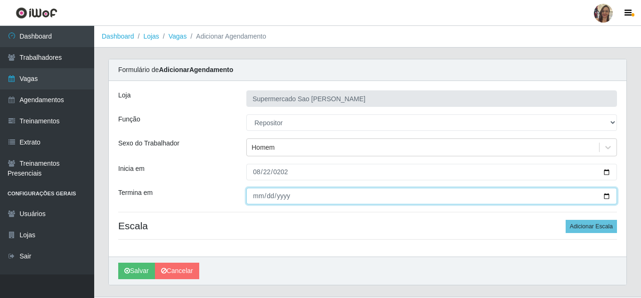
click at [255, 195] on input "Termina em" at bounding box center [431, 196] width 371 height 16
type input "[DATE]"
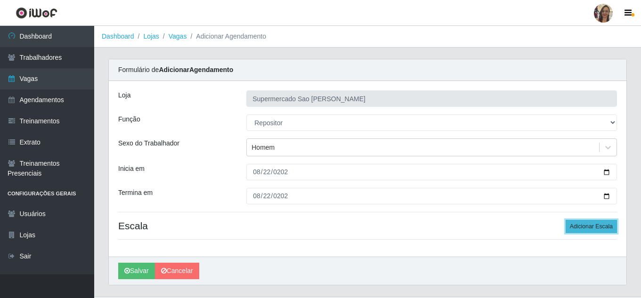
click at [593, 229] on button "Adicionar Escala" at bounding box center [591, 226] width 51 height 13
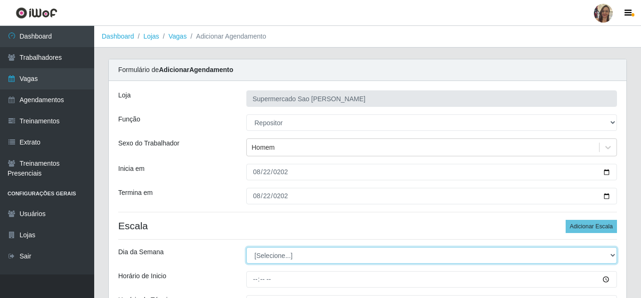
click at [273, 253] on select "[Selecione...] Segunda Terça Quarta Quinta Sexta Sábado Domingo" at bounding box center [431, 255] width 371 height 16
click at [261, 250] on select "[Selecione...] Segunda Terça Quarta Quinta Sexta Sábado Domingo" at bounding box center [431, 255] width 371 height 16
select select "5"
click at [246, 247] on select "[Selecione...] Segunda Terça Quarta Quinta Sexta Sábado Domingo" at bounding box center [431, 255] width 371 height 16
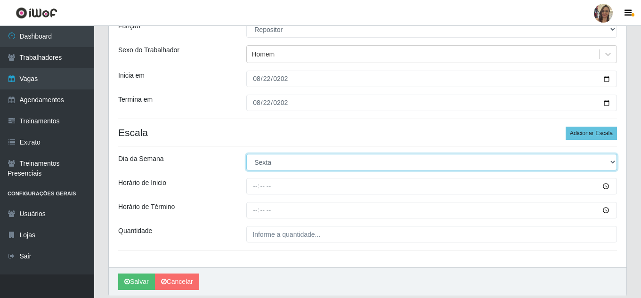
scroll to position [94, 0]
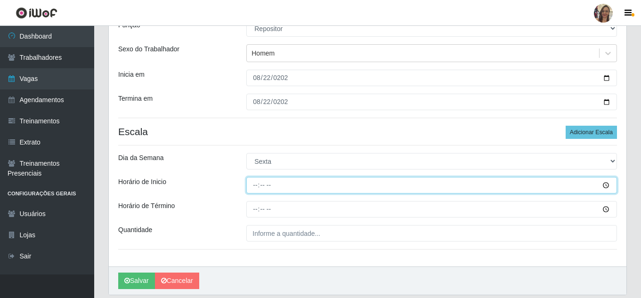
click at [257, 187] on input "Horário de Inicio" at bounding box center [431, 185] width 371 height 16
type input "07:00"
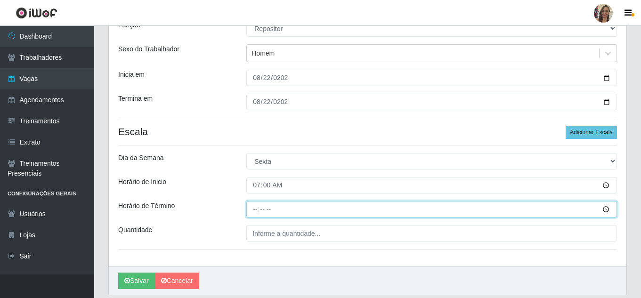
click at [256, 208] on input "Horário de Término" at bounding box center [431, 209] width 371 height 16
type input "13:00"
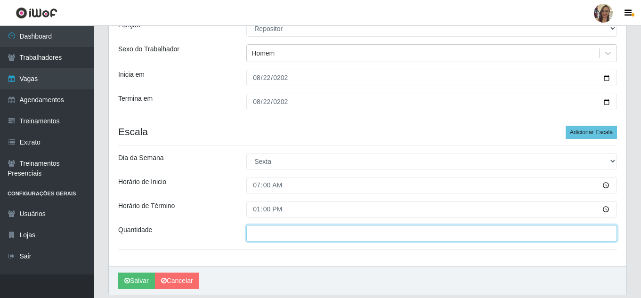
click at [274, 239] on input "___" at bounding box center [431, 233] width 371 height 16
type input "2__"
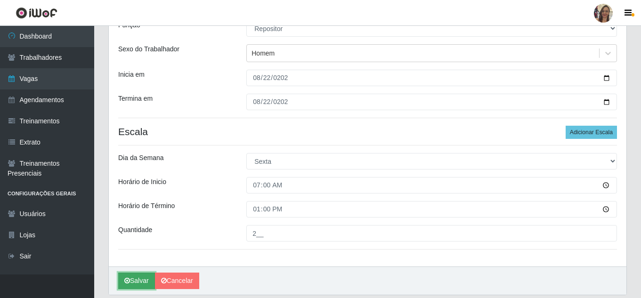
click at [133, 281] on button "Salvar" at bounding box center [136, 281] width 37 height 16
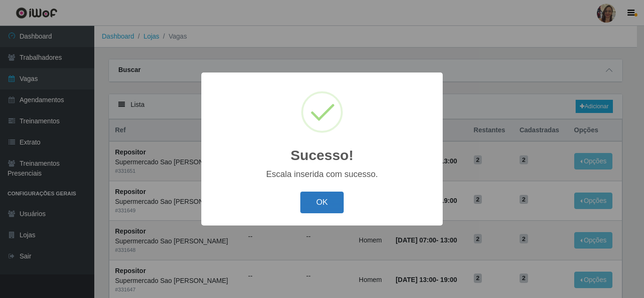
click at [335, 204] on button "OK" at bounding box center [322, 203] width 44 height 22
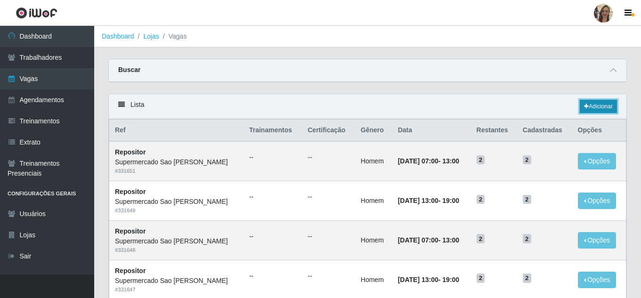
click at [605, 107] on link "Adicionar" at bounding box center [598, 106] width 37 height 13
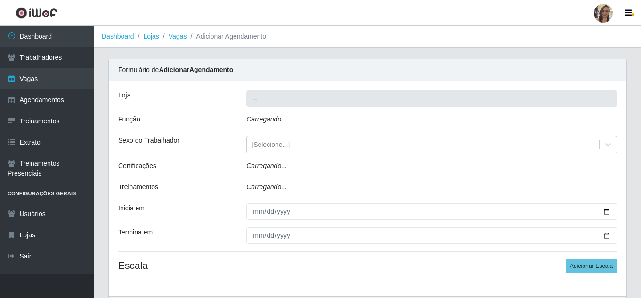
type input "Supermercado Sao [PERSON_NAME]"
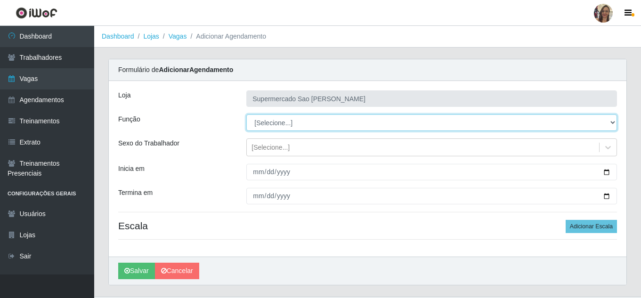
click at [283, 124] on select "[Selecione...] ASG ASG + ASG ++ Balconista de Açougue Balconista de Açougue + B…" at bounding box center [431, 123] width 371 height 16
select select "24"
click at [246, 115] on select "[Selecione...] ASG ASG + ASG ++ Balconista de Açougue Balconista de Açougue + B…" at bounding box center [431, 123] width 371 height 16
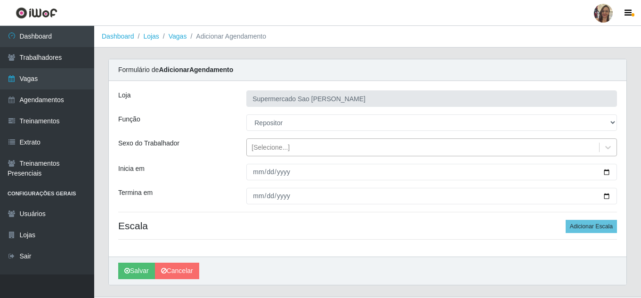
click at [270, 148] on div "[Selecione...]" at bounding box center [271, 148] width 38 height 10
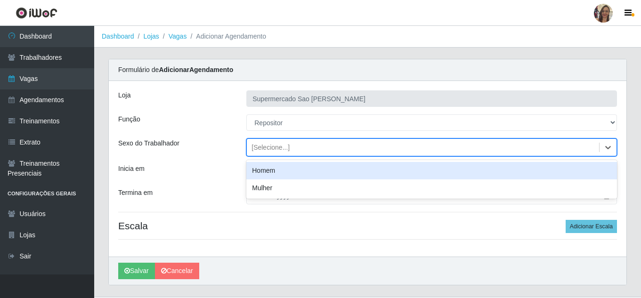
click at [269, 170] on div "Homem" at bounding box center [431, 170] width 371 height 17
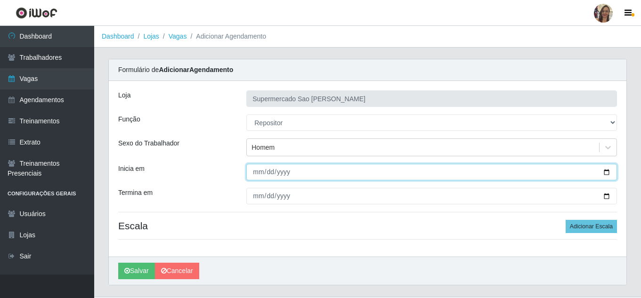
click at [261, 172] on input "Inicia em" at bounding box center [431, 172] width 371 height 16
type input "[DATE]"
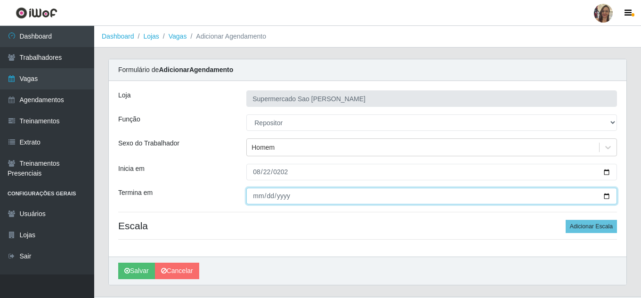
click at [259, 197] on input "Termina em" at bounding box center [431, 196] width 371 height 16
type input "[DATE]"
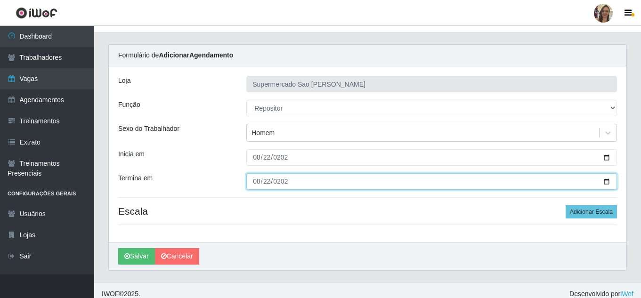
scroll to position [22, 0]
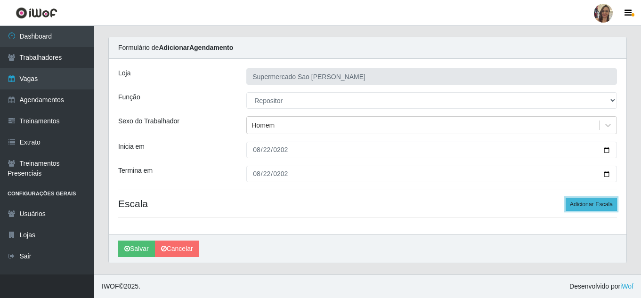
click at [593, 203] on button "Adicionar Escala" at bounding box center [591, 204] width 51 height 13
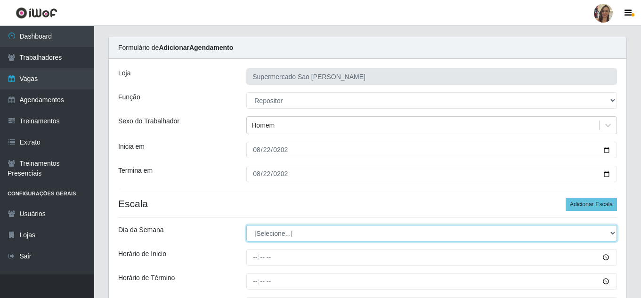
click at [275, 237] on select "[Selecione...] Segunda Terça Quarta Quinta Sexta Sábado Domingo" at bounding box center [431, 233] width 371 height 16
select select "5"
click at [246, 225] on select "[Selecione...] Segunda Terça Quarta Quinta Sexta Sábado Domingo" at bounding box center [431, 233] width 371 height 16
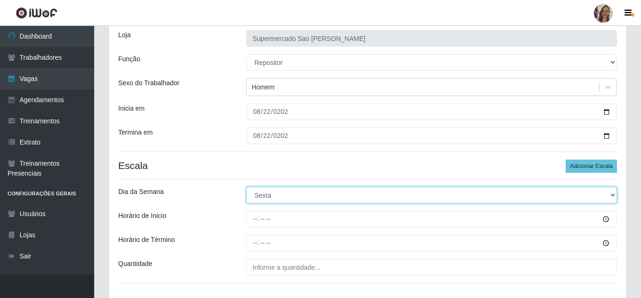
scroll to position [116, 0]
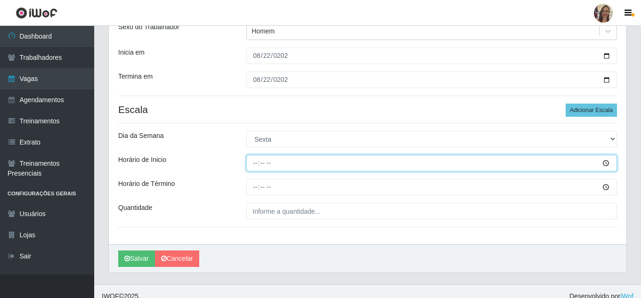
click at [255, 165] on input "Horário de Inicio" at bounding box center [431, 163] width 371 height 16
type input "13:00"
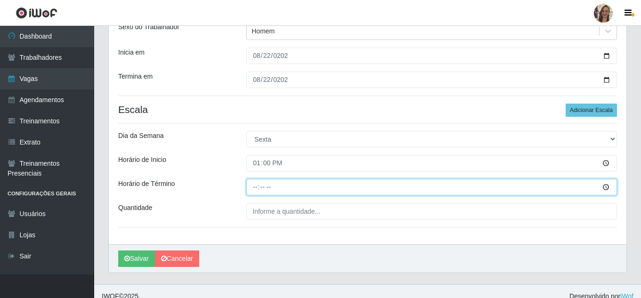
click at [253, 187] on input "Horário de Término" at bounding box center [431, 187] width 371 height 16
type input "19:00"
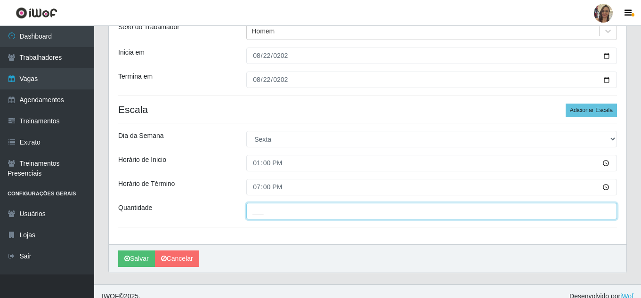
click at [274, 214] on input "___" at bounding box center [431, 211] width 371 height 16
type input "2__"
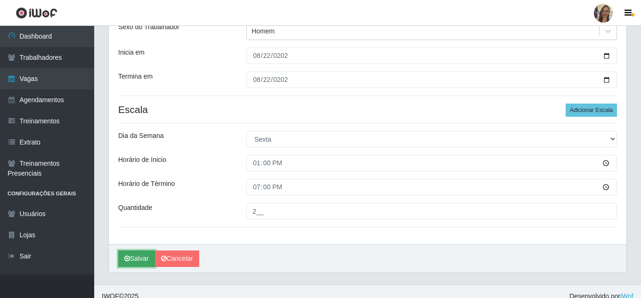
click at [139, 260] on button "Salvar" at bounding box center [136, 259] width 37 height 16
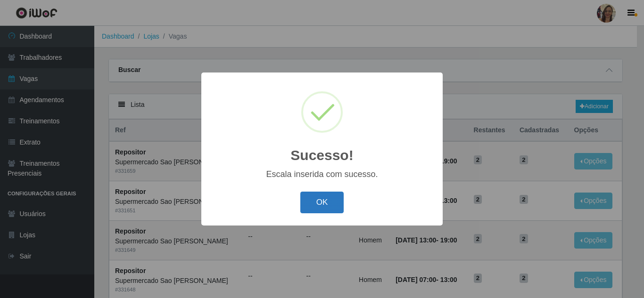
click at [330, 206] on button "OK" at bounding box center [322, 203] width 44 height 22
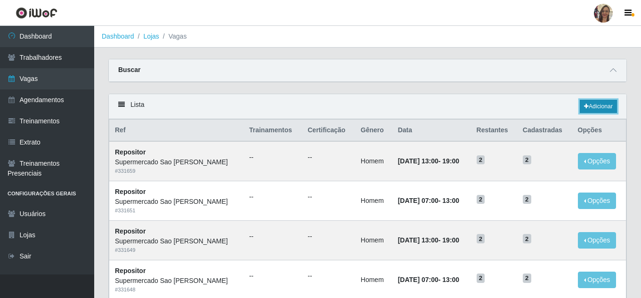
click at [601, 108] on link "Adicionar" at bounding box center [598, 106] width 37 height 13
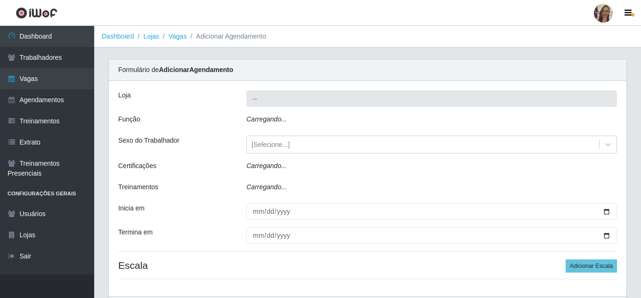
type input "Supermercado Sao [PERSON_NAME]"
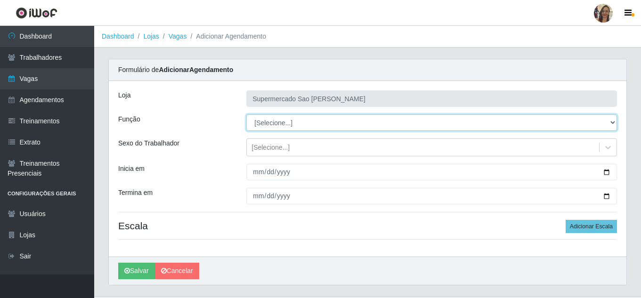
click at [272, 124] on select "[Selecione...] ASG ASG + ASG ++ Balconista de Açougue Balconista de Açougue + B…" at bounding box center [431, 123] width 371 height 16
select select "24"
click at [246, 115] on select "[Selecione...] ASG ASG + ASG ++ Balconista de Açougue Balconista de Açougue + B…" at bounding box center [431, 123] width 371 height 16
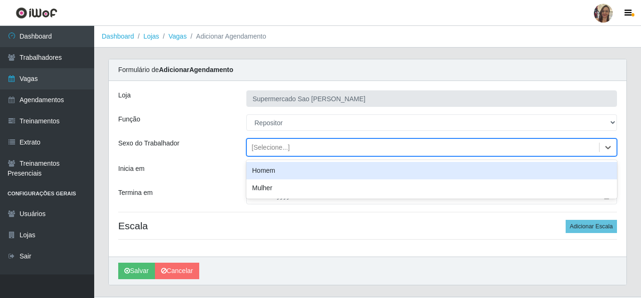
click at [274, 148] on div "[Selecione...]" at bounding box center [271, 148] width 38 height 10
click at [262, 174] on div "Homem" at bounding box center [431, 170] width 371 height 17
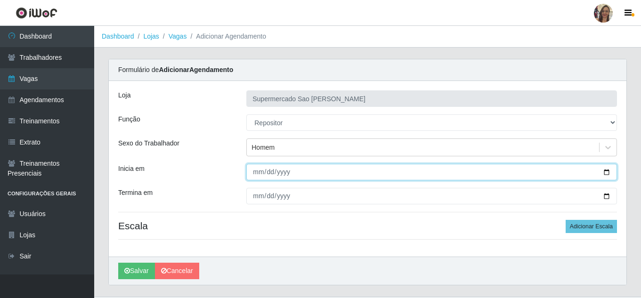
click at [260, 175] on input "Inicia em" at bounding box center [431, 172] width 371 height 16
click at [261, 170] on input "[DATE]" at bounding box center [431, 172] width 371 height 16
click at [257, 172] on input "[DATE]" at bounding box center [431, 172] width 371 height 16
type input "[DATE]"
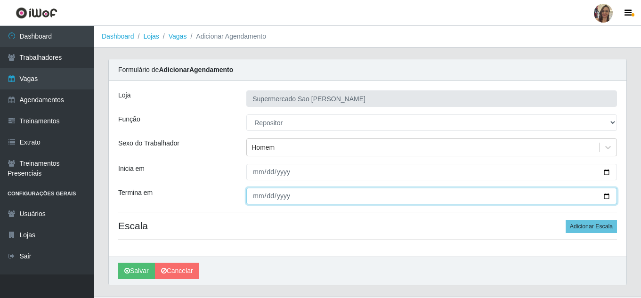
click at [258, 196] on input "Termina em" at bounding box center [431, 196] width 371 height 16
type input "[DATE]"
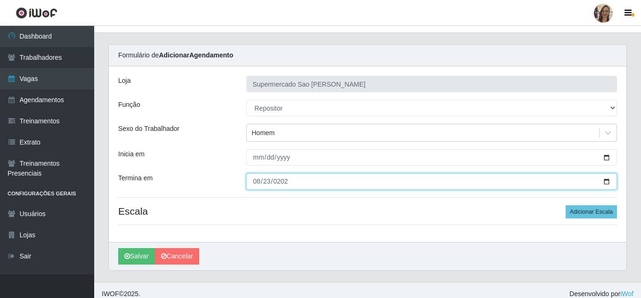
scroll to position [22, 0]
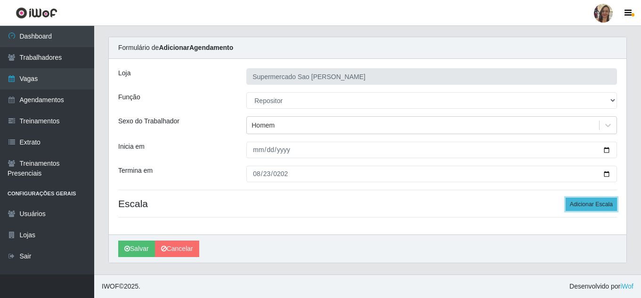
click at [600, 207] on button "Adicionar Escala" at bounding box center [591, 204] width 51 height 13
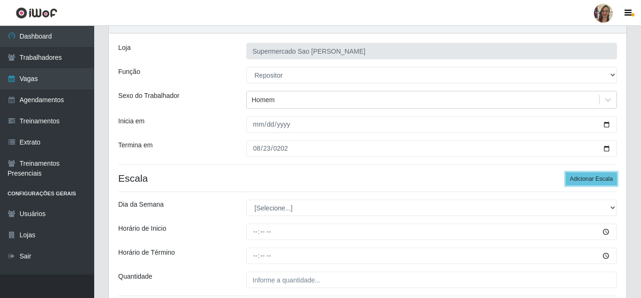
scroll to position [69, 0]
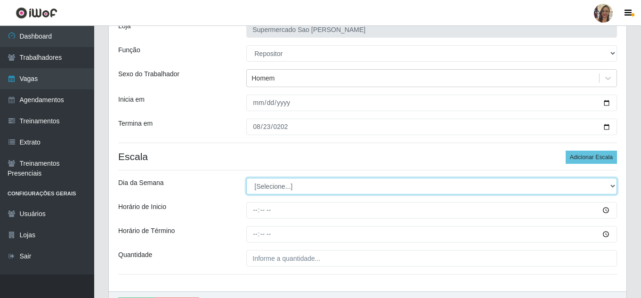
click at [265, 186] on select "[Selecione...] Segunda Terça Quarta Quinta Sexta Sábado Domingo" at bounding box center [431, 186] width 371 height 16
select select "6"
click at [246, 178] on select "[Selecione...] Segunda Terça Quarta Quinta Sexta Sábado Domingo" at bounding box center [431, 186] width 371 height 16
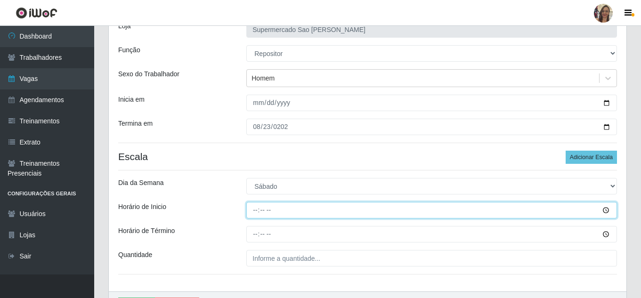
click at [255, 208] on input "Horário de Inicio" at bounding box center [431, 210] width 371 height 16
type input "07:00"
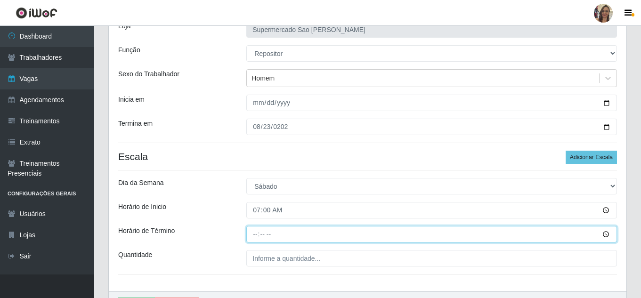
click at [253, 236] on input "Horário de Término" at bounding box center [431, 234] width 371 height 16
type input "13:00"
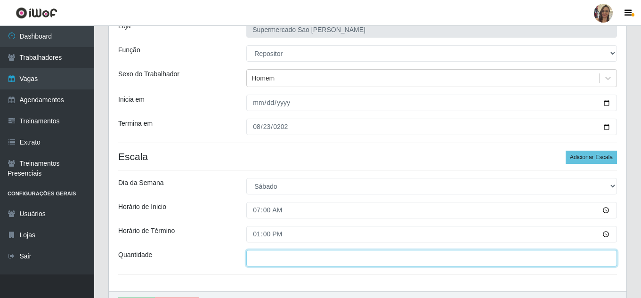
click at [272, 260] on input "___" at bounding box center [431, 258] width 371 height 16
type input "2__"
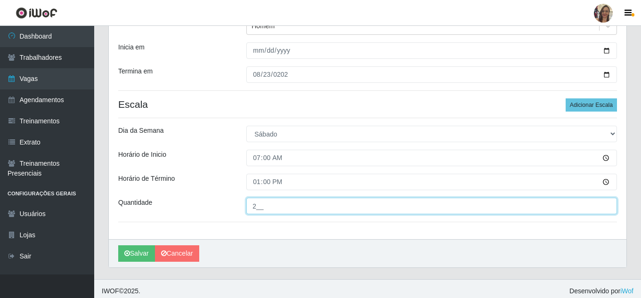
scroll to position [126, 0]
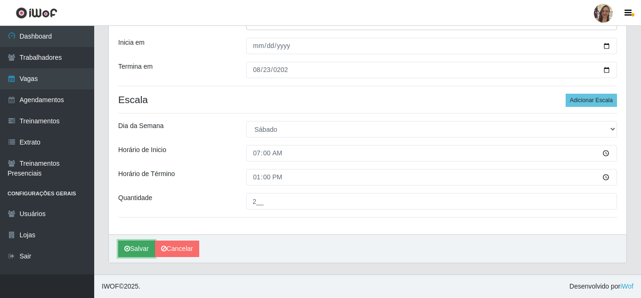
click at [144, 252] on button "Salvar" at bounding box center [136, 249] width 37 height 16
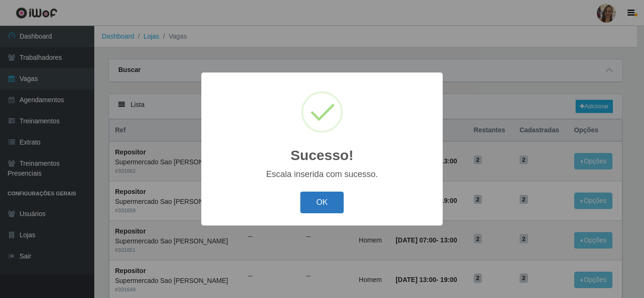
click at [324, 205] on button "OK" at bounding box center [322, 203] width 44 height 22
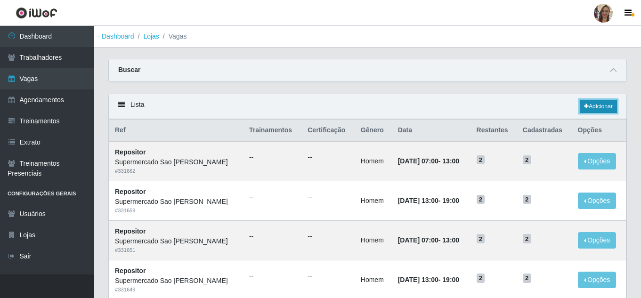
click at [596, 104] on link "Adicionar" at bounding box center [598, 106] width 37 height 13
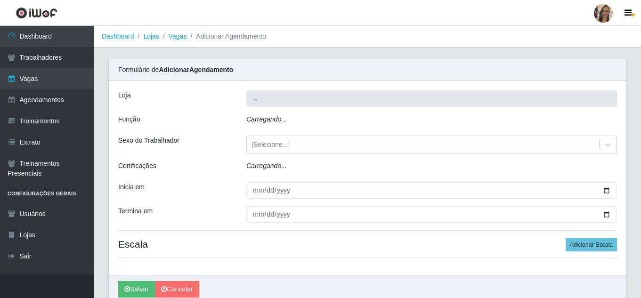
type input "Supermercado Sao [PERSON_NAME]"
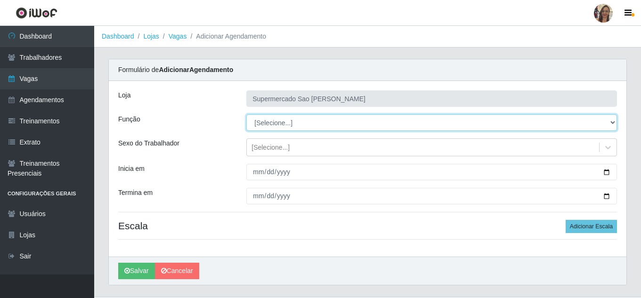
click at [270, 123] on select "[Selecione...] ASG ASG + ASG ++ Balconista de Açougue Balconista de Açougue + B…" at bounding box center [431, 123] width 371 height 16
select select "24"
click at [246, 115] on select "[Selecione...] ASG ASG + ASG ++ Balconista de Açougue Balconista de Açougue + B…" at bounding box center [431, 123] width 371 height 16
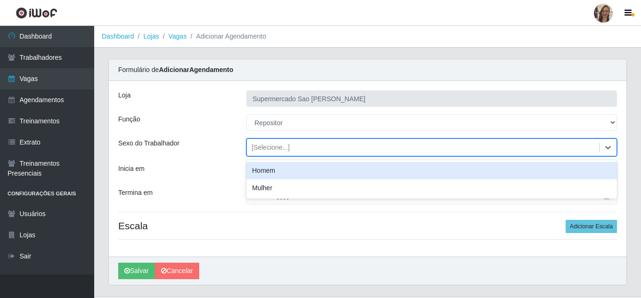
click at [273, 153] on div "[Selecione...]" at bounding box center [423, 148] width 352 height 16
click at [268, 170] on div "Homem" at bounding box center [431, 170] width 371 height 17
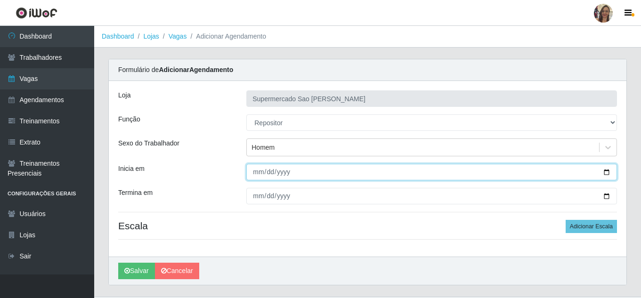
click at [256, 175] on input "Inicia em" at bounding box center [431, 172] width 371 height 16
click at [265, 172] on input "Inicia em" at bounding box center [431, 172] width 371 height 16
type input "[DATE]"
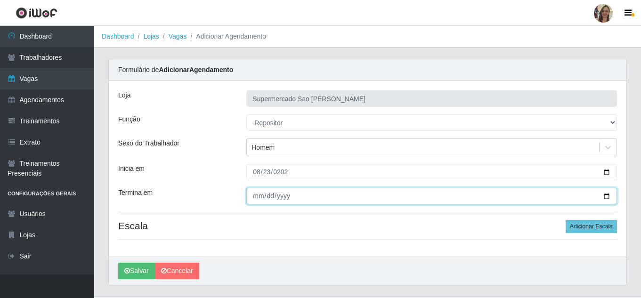
click at [252, 193] on input "Termina em" at bounding box center [431, 196] width 371 height 16
type input "[DATE]"
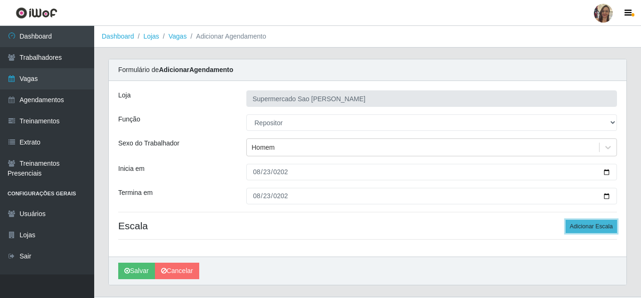
click at [586, 223] on button "Adicionar Escala" at bounding box center [591, 226] width 51 height 13
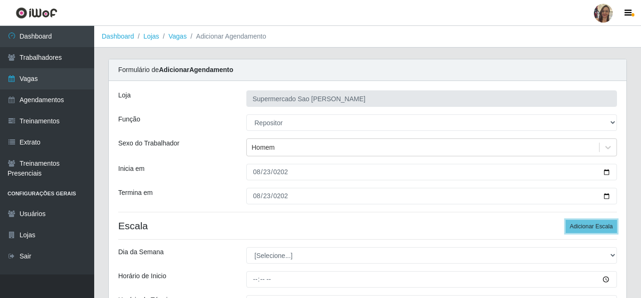
scroll to position [47, 0]
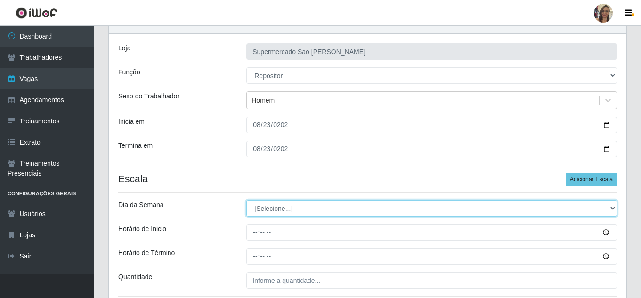
click at [274, 208] on select "[Selecione...] Segunda Terça Quarta Quinta Sexta Sábado Domingo" at bounding box center [431, 208] width 371 height 16
select select "6"
click at [246, 200] on select "[Selecione...] Segunda Terça Quarta Quinta Sexta Sábado Domingo" at bounding box center [431, 208] width 371 height 16
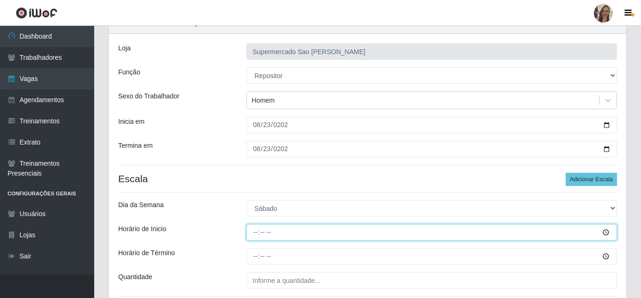
click at [254, 230] on input "Horário de Inicio" at bounding box center [431, 232] width 371 height 16
type input "13:00"
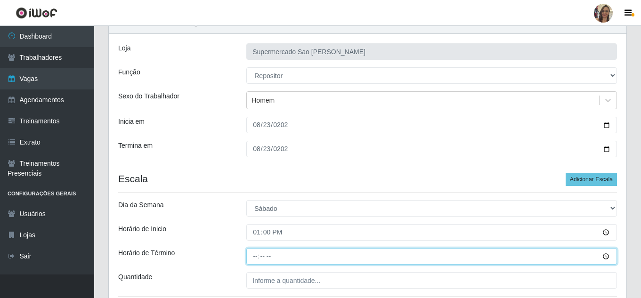
click at [254, 255] on input "Horário de Término" at bounding box center [431, 256] width 371 height 16
type input "19:00"
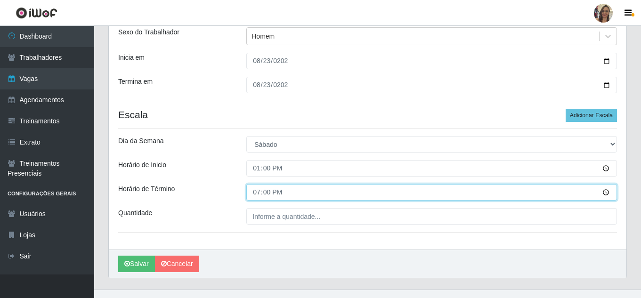
scroll to position [126, 0]
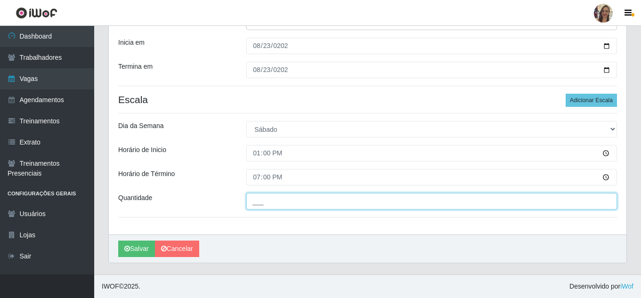
click at [273, 202] on input "___" at bounding box center [431, 201] width 371 height 16
type input "2__"
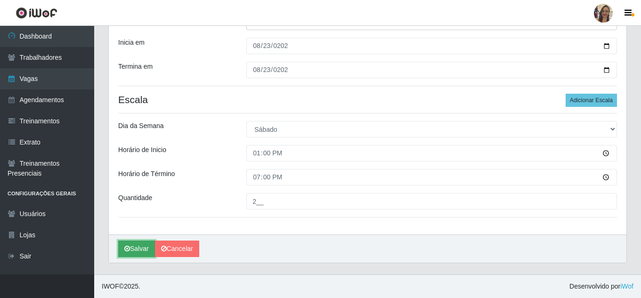
click at [132, 248] on button "Salvar" at bounding box center [136, 249] width 37 height 16
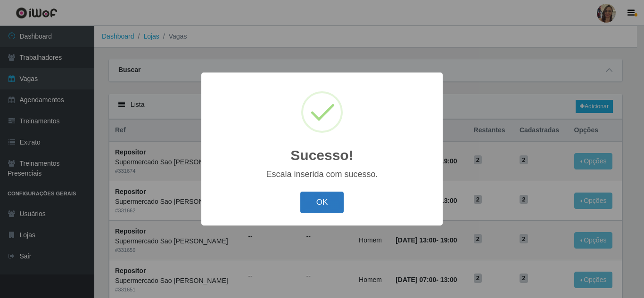
click at [319, 207] on button "OK" at bounding box center [322, 203] width 44 height 22
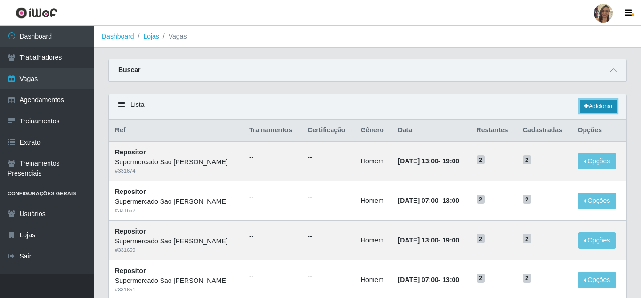
click at [608, 108] on link "Adicionar" at bounding box center [598, 106] width 37 height 13
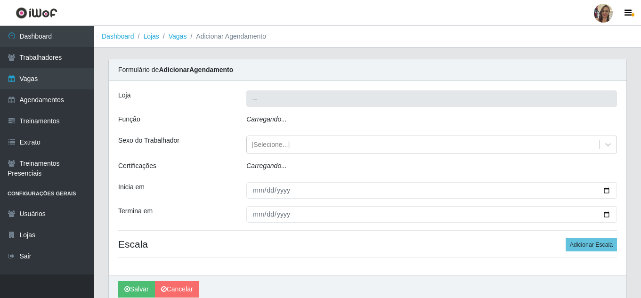
type input "Supermercado Sao [PERSON_NAME]"
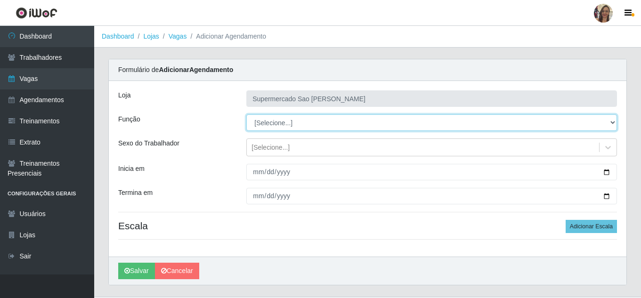
click at [267, 126] on select "[Selecione...] ASG ASG + ASG ++ Balconista de Açougue Balconista de Açougue + B…" at bounding box center [431, 123] width 371 height 16
select select "24"
click at [246, 115] on select "[Selecione...] ASG ASG + ASG ++ Balconista de Açougue Balconista de Açougue + B…" at bounding box center [431, 123] width 371 height 16
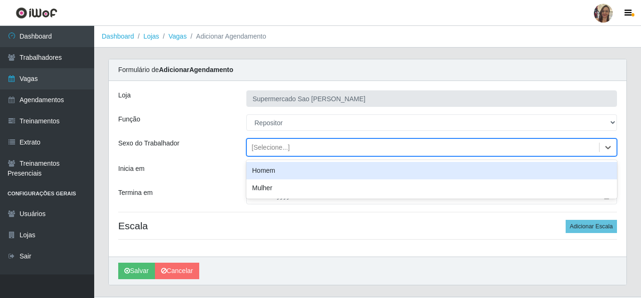
click at [270, 152] on div "[Selecione...]" at bounding box center [423, 148] width 352 height 16
click at [262, 170] on div "Homem" at bounding box center [431, 170] width 371 height 17
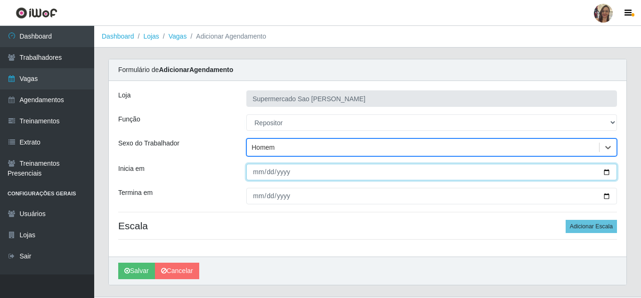
click at [259, 171] on input "Inicia em" at bounding box center [431, 172] width 371 height 16
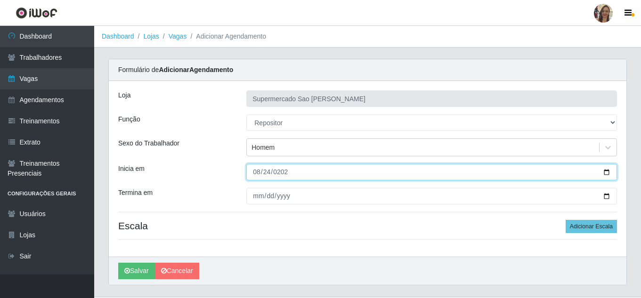
type input "[DATE]"
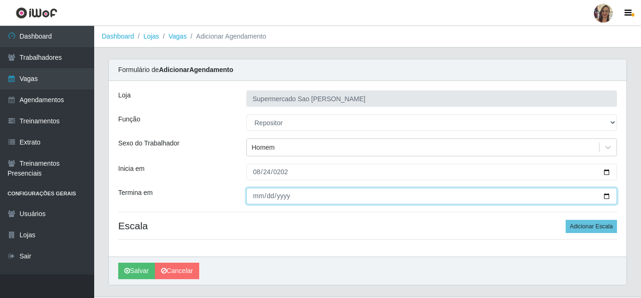
click at [255, 199] on input "Termina em" at bounding box center [431, 196] width 371 height 16
type input "[DATE]"
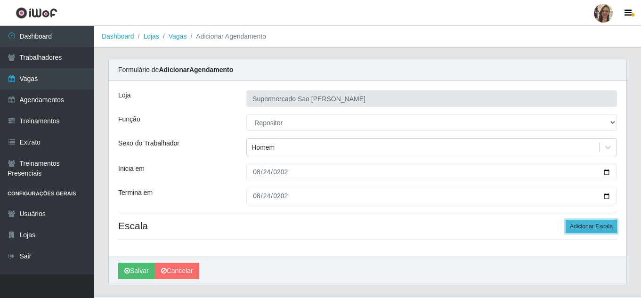
click at [592, 231] on button "Adicionar Escala" at bounding box center [591, 226] width 51 height 13
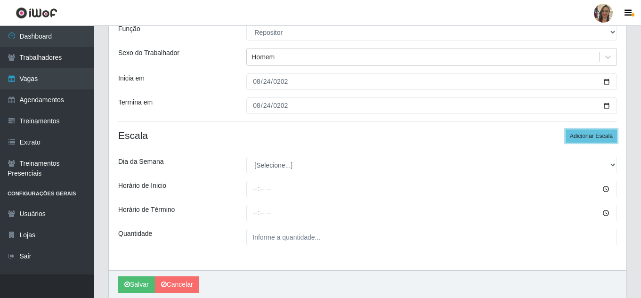
scroll to position [94, 0]
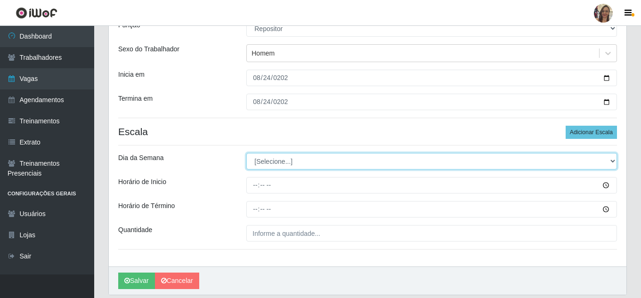
click at [277, 162] on select "[Selecione...] Segunda Terça Quarta Quinta Sexta Sábado Domingo" at bounding box center [431, 161] width 371 height 16
select select "0"
click at [246, 153] on select "[Selecione...] Segunda Terça Quarta Quinta Sexta Sábado Domingo" at bounding box center [431, 161] width 371 height 16
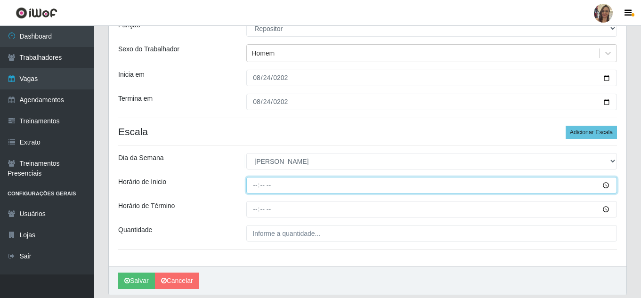
click at [255, 185] on input "Horário de Inicio" at bounding box center [431, 185] width 371 height 16
type input "07:00"
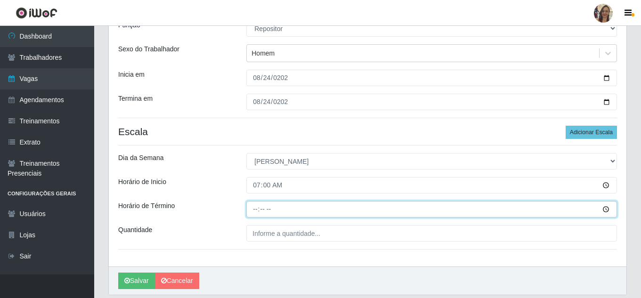
click at [257, 210] on input "Horário de Término" at bounding box center [431, 209] width 371 height 16
type input "13:00"
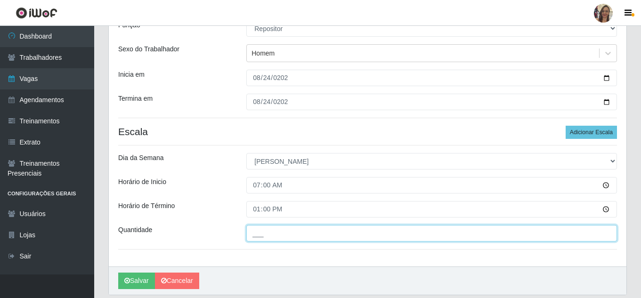
click at [272, 237] on input "___" at bounding box center [431, 233] width 371 height 16
type input "3__"
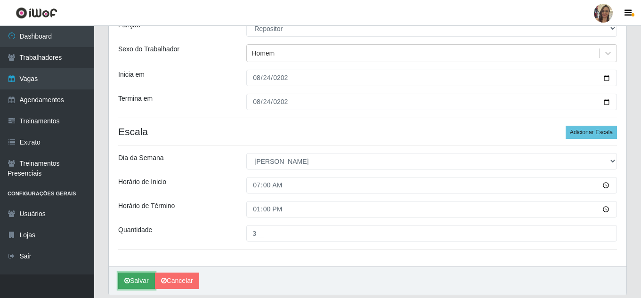
click at [144, 280] on button "Salvar" at bounding box center [136, 281] width 37 height 16
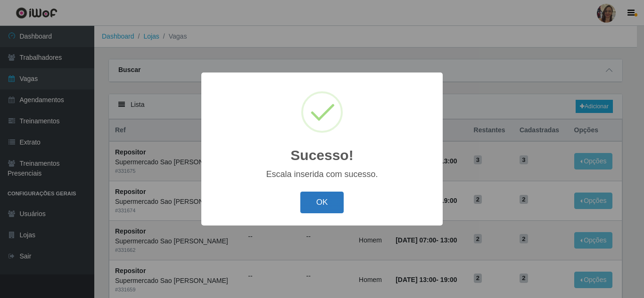
click at [325, 200] on button "OK" at bounding box center [322, 203] width 44 height 22
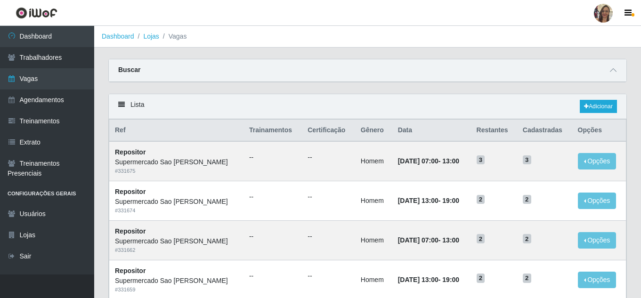
click at [230, 133] on th "Ref" at bounding box center [176, 131] width 134 height 22
click at [31, 77] on link "Vagas" at bounding box center [47, 78] width 94 height 21
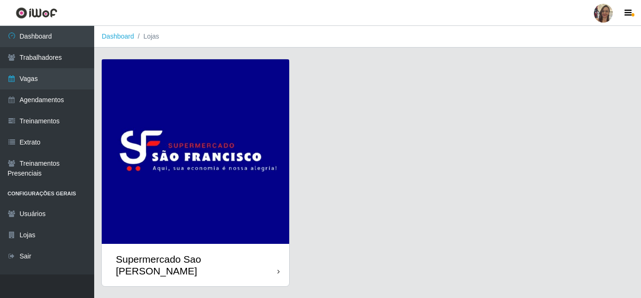
click at [234, 164] on img at bounding box center [196, 151] width 188 height 185
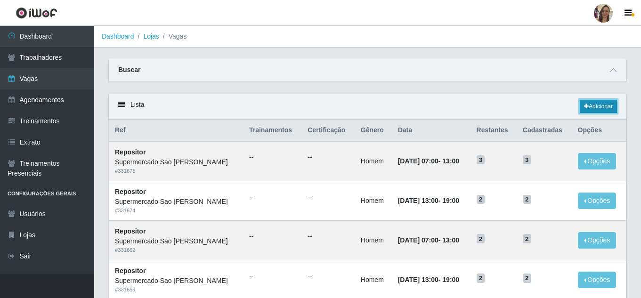
click at [600, 106] on link "Adicionar" at bounding box center [598, 106] width 37 height 13
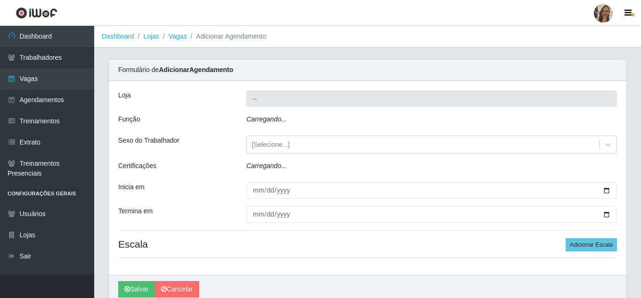
type input "Supermercado Sao [PERSON_NAME]"
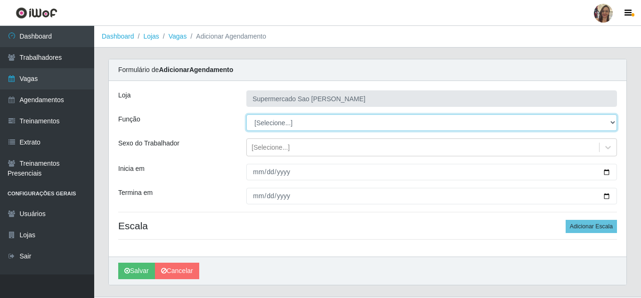
click at [270, 126] on select "[Selecione...] ASG ASG + ASG ++ Balconista de Açougue Balconista de Açougue + B…" at bounding box center [431, 123] width 371 height 16
select select "24"
click at [246, 115] on select "[Selecione...] ASG ASG + ASG ++ Balconista de Açougue Balconista de Açougue + B…" at bounding box center [431, 123] width 371 height 16
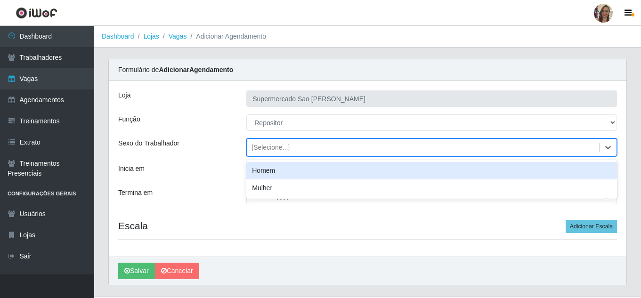
click at [276, 152] on div "[Selecione...]" at bounding box center [271, 148] width 38 height 10
click at [276, 174] on div "Homem" at bounding box center [431, 170] width 371 height 17
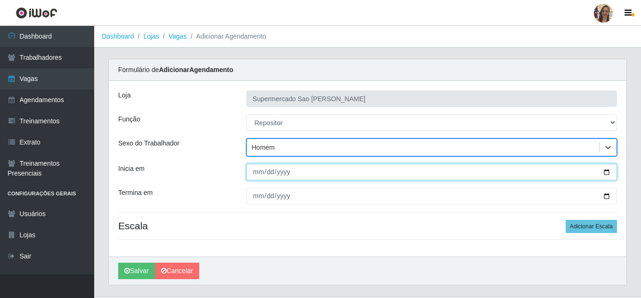
click at [253, 174] on input "Inicia em" at bounding box center [431, 172] width 371 height 16
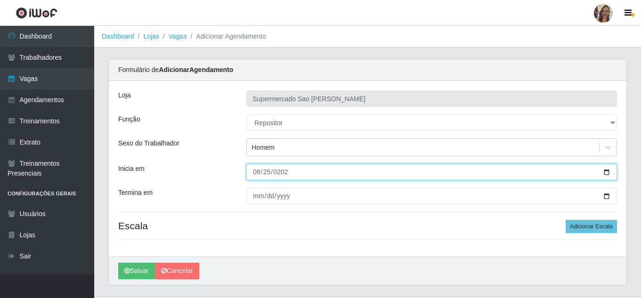
type input "[DATE]"
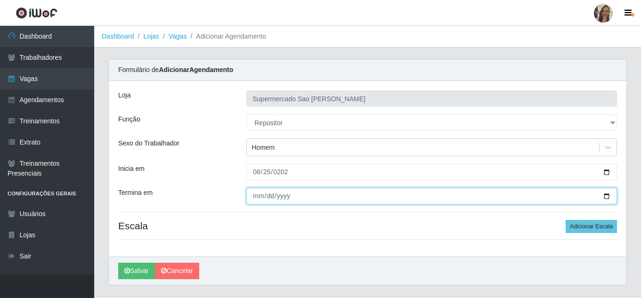
click at [258, 197] on input "Termina em" at bounding box center [431, 196] width 371 height 16
type input "[DATE]"
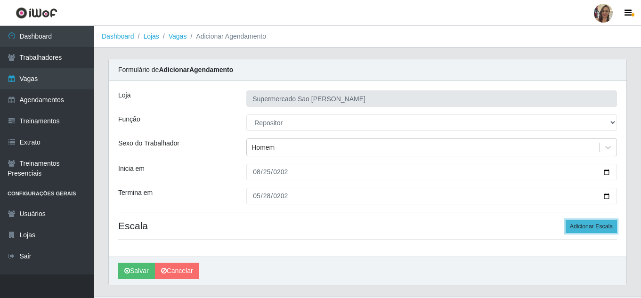
click at [590, 232] on button "Adicionar Escala" at bounding box center [591, 226] width 51 height 13
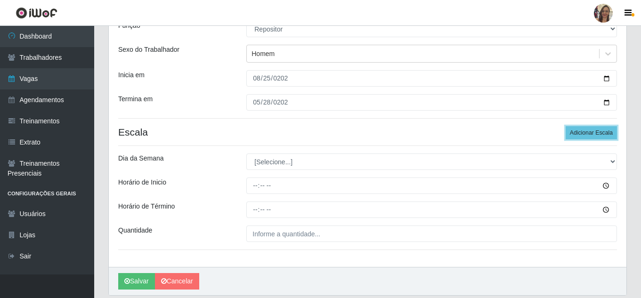
scroll to position [94, 0]
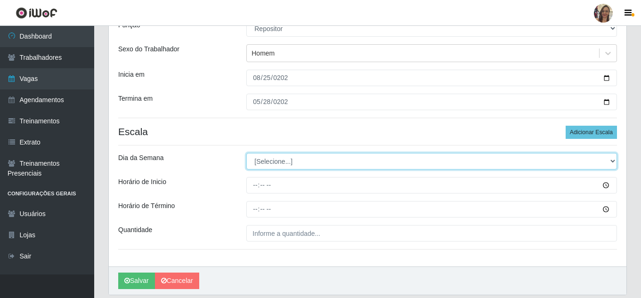
click at [269, 158] on select "[Selecione...] Segunda Terça Quarta Quinta Sexta Sábado Domingo" at bounding box center [431, 161] width 371 height 16
select select "1"
click at [246, 153] on select "[Selecione...] Segunda Terça Quarta Quinta Sexta Sábado Domingo" at bounding box center [431, 161] width 371 height 16
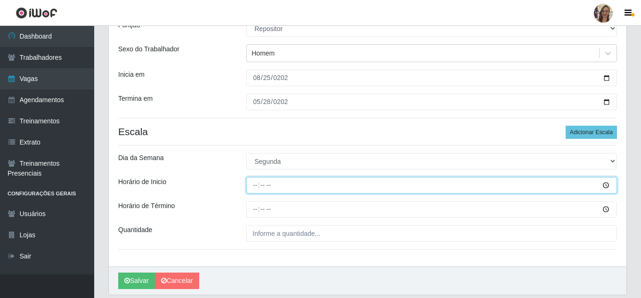
click at [256, 186] on input "Horário de Inicio" at bounding box center [431, 185] width 371 height 16
type input "07:00"
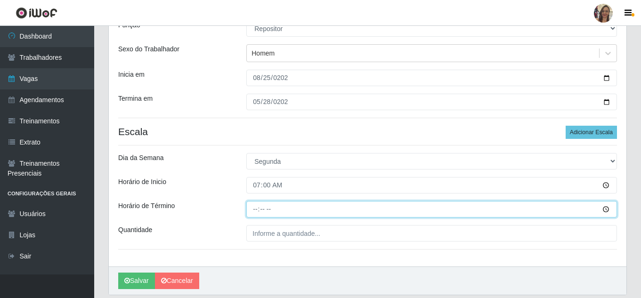
click at [255, 209] on input "Horário de Término" at bounding box center [431, 209] width 371 height 16
type input "13:00"
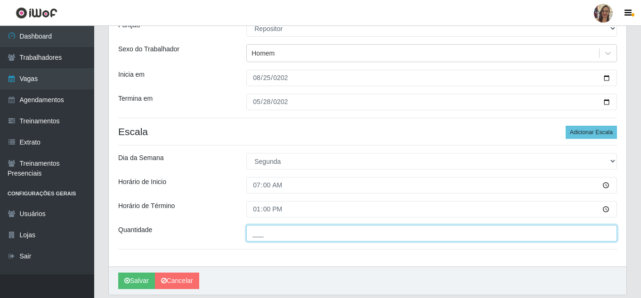
click at [275, 237] on input "___" at bounding box center [431, 233] width 371 height 16
type input "2__"
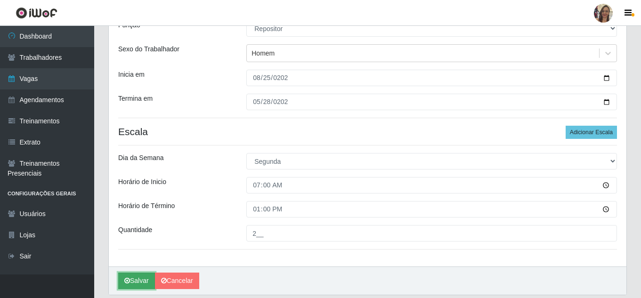
click at [139, 281] on button "Salvar" at bounding box center [136, 281] width 37 height 16
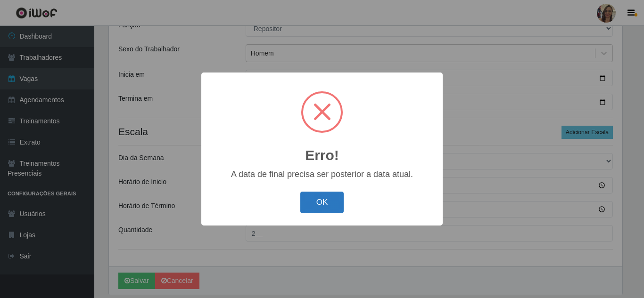
click at [311, 210] on button "OK" at bounding box center [322, 203] width 44 height 22
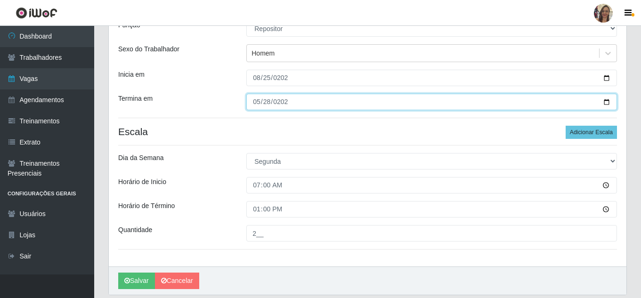
click at [268, 104] on input "[DATE]" at bounding box center [431, 102] width 371 height 16
type input "[DATE]"
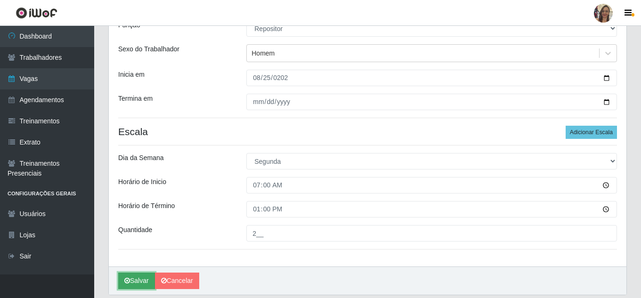
click at [133, 284] on button "Salvar" at bounding box center [136, 281] width 37 height 16
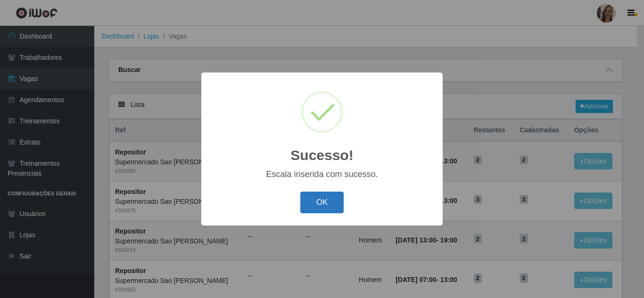
click at [317, 205] on button "OK" at bounding box center [322, 203] width 44 height 22
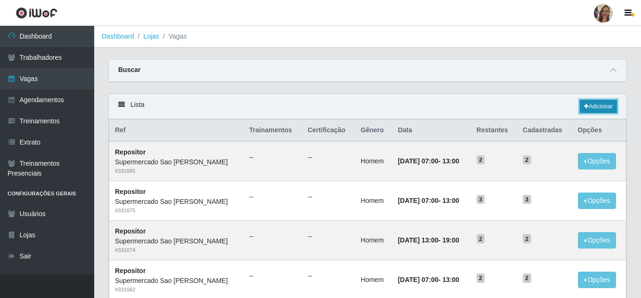
click at [596, 106] on link "Adicionar" at bounding box center [598, 106] width 37 height 13
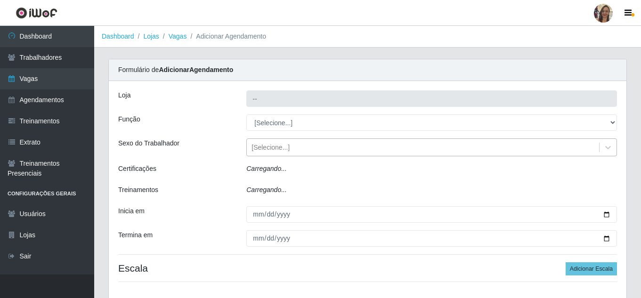
type input "Supermercado Sao [PERSON_NAME]"
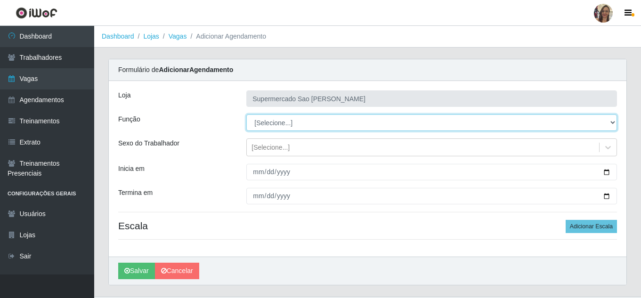
click at [280, 122] on select "[Selecione...] ASG ASG + ASG ++ Balconista de Açougue Balconista de Açougue + B…" at bounding box center [431, 123] width 371 height 16
select select "24"
click at [246, 115] on select "[Selecione...] ASG ASG + ASG ++ Balconista de Açougue Balconista de Açougue + B…" at bounding box center [431, 123] width 371 height 16
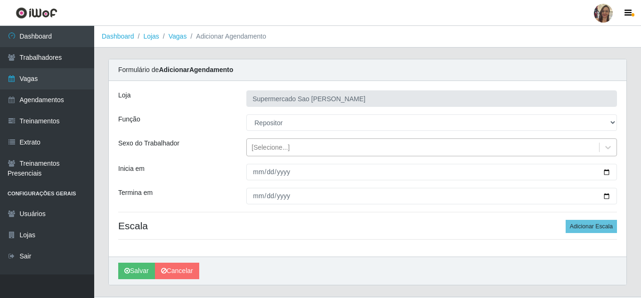
click at [272, 152] on div "[Selecione...]" at bounding box center [271, 148] width 38 height 10
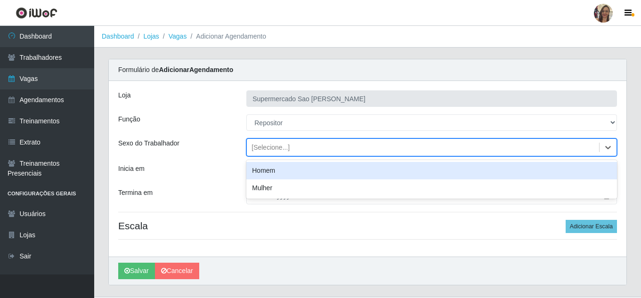
click at [266, 175] on div "Homem" at bounding box center [431, 170] width 371 height 17
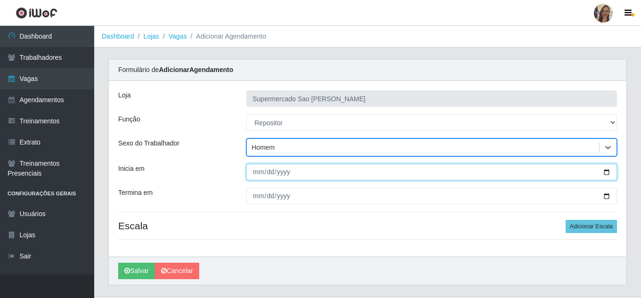
click at [257, 175] on input "Inicia em" at bounding box center [431, 172] width 371 height 16
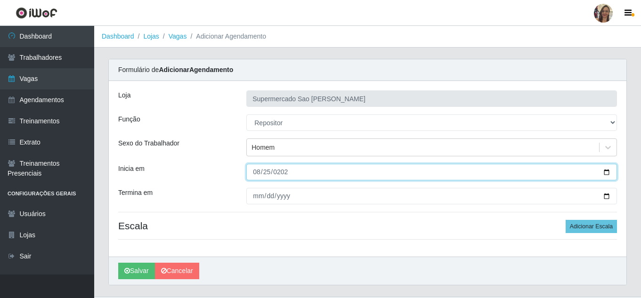
type input "[DATE]"
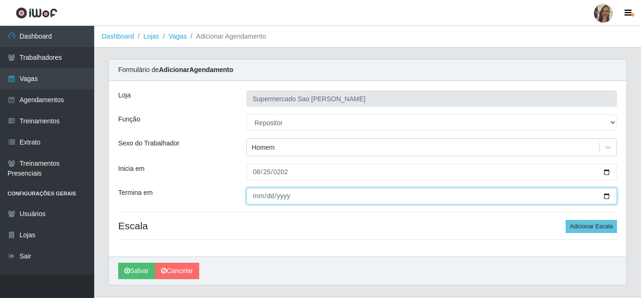
click at [255, 195] on input "Termina em" at bounding box center [431, 196] width 371 height 16
type input "[DATE]"
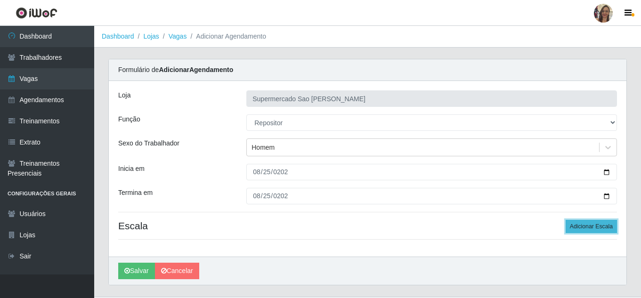
click at [607, 228] on button "Adicionar Escala" at bounding box center [591, 226] width 51 height 13
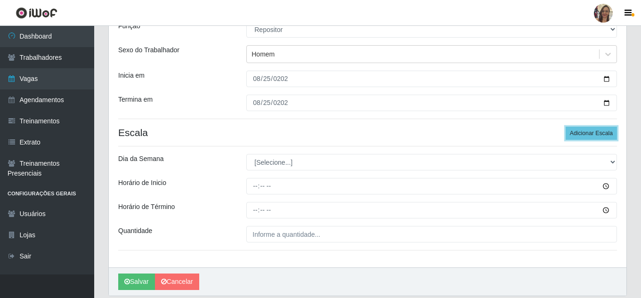
scroll to position [94, 0]
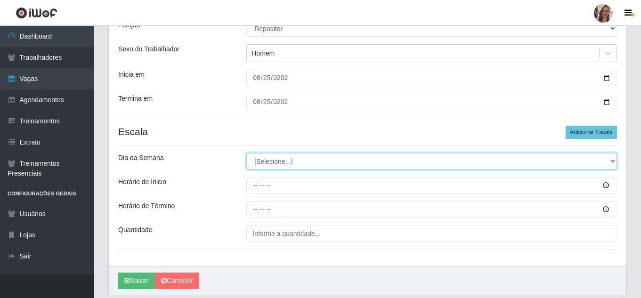
click at [267, 161] on select "[Selecione...] Segunda Terça Quarta Quinta Sexta Sábado Domingo" at bounding box center [431, 161] width 371 height 16
select select "1"
click at [246, 153] on select "[Selecione...] Segunda Terça Quarta Quinta Sexta Sábado Domingo" at bounding box center [431, 161] width 371 height 16
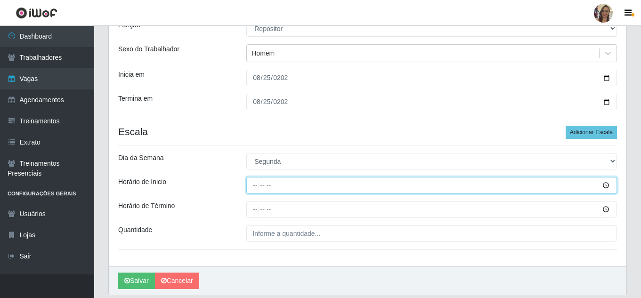
click at [256, 186] on input "Horário de Inicio" at bounding box center [431, 185] width 371 height 16
type input "13:00"
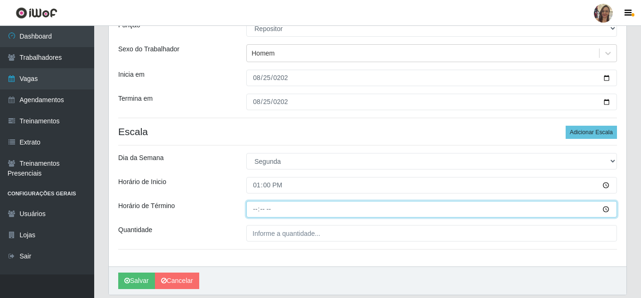
click at [258, 209] on input "Horário de Término" at bounding box center [431, 209] width 371 height 16
type input "19:00"
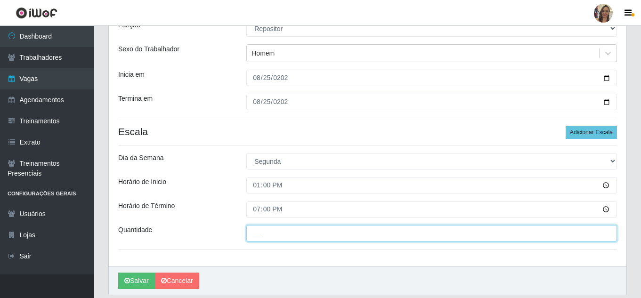
click at [263, 235] on input "___" at bounding box center [431, 233] width 371 height 16
type input "2__"
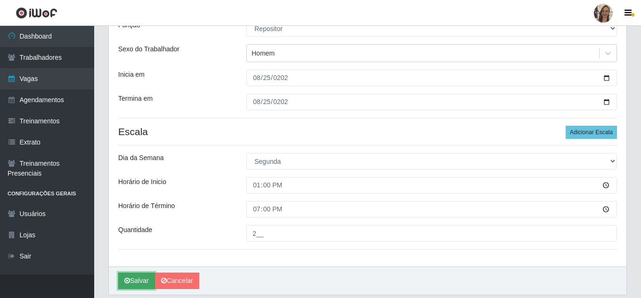
click at [148, 285] on button "Salvar" at bounding box center [136, 281] width 37 height 16
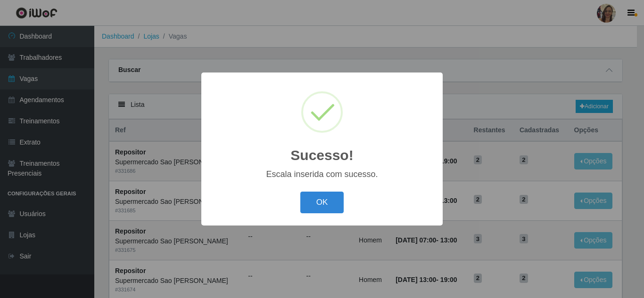
click at [315, 214] on div "OK Cancel" at bounding box center [322, 202] width 222 height 27
click at [326, 211] on button "OK" at bounding box center [322, 203] width 44 height 22
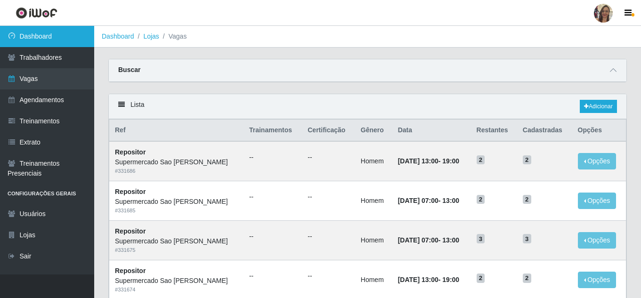
click at [45, 33] on link "Dashboard" at bounding box center [47, 36] width 94 height 21
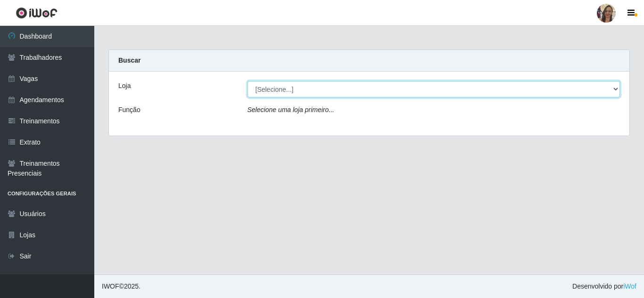
click at [611, 89] on select "[Selecione...] Supermercado Sao Francisco - Amarante" at bounding box center [433, 89] width 373 height 16
select select "383"
click at [247, 81] on select "[Selecione...] Supermercado Sao Francisco - Amarante" at bounding box center [433, 89] width 373 height 16
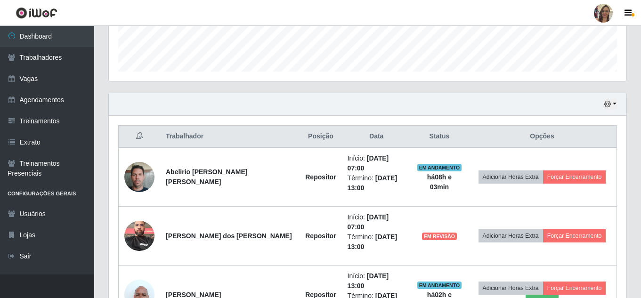
scroll to position [216, 0]
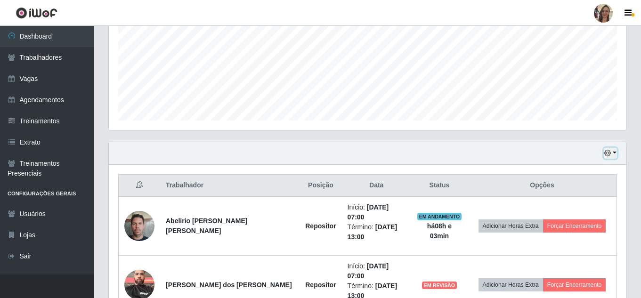
click at [613, 155] on button "button" at bounding box center [610, 153] width 13 height 11
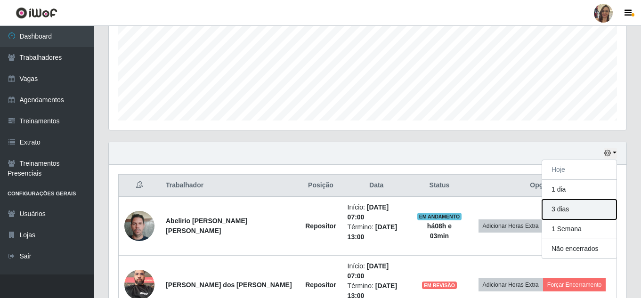
click at [569, 214] on button "3 dias" at bounding box center [579, 210] width 74 height 20
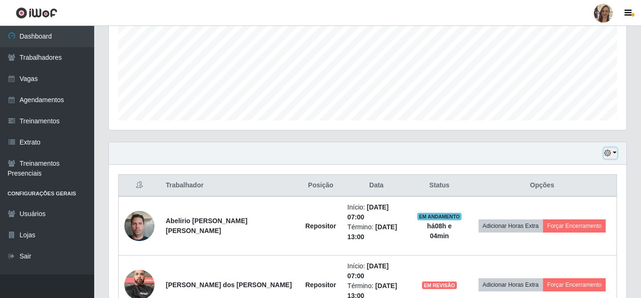
click at [613, 151] on button "button" at bounding box center [610, 153] width 13 height 11
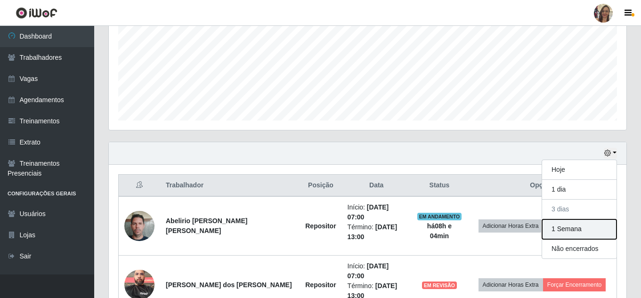
click at [576, 234] on button "1 Semana" at bounding box center [579, 230] width 74 height 20
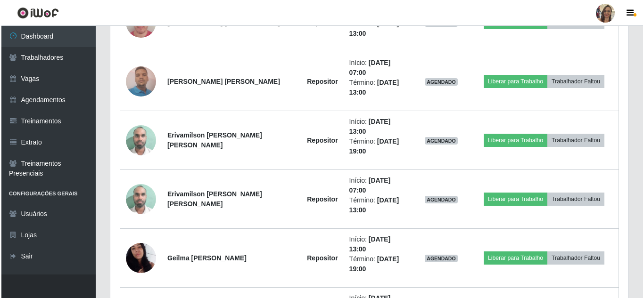
scroll to position [950, 0]
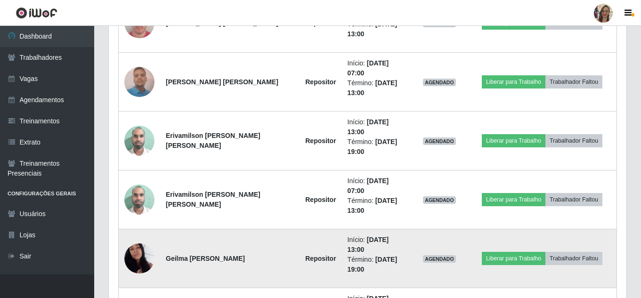
click at [140, 232] on img at bounding box center [139, 259] width 30 height 54
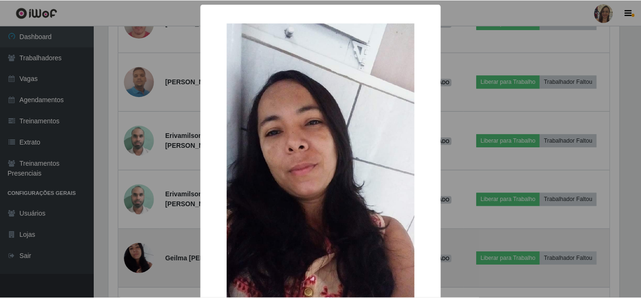
scroll to position [196, 513]
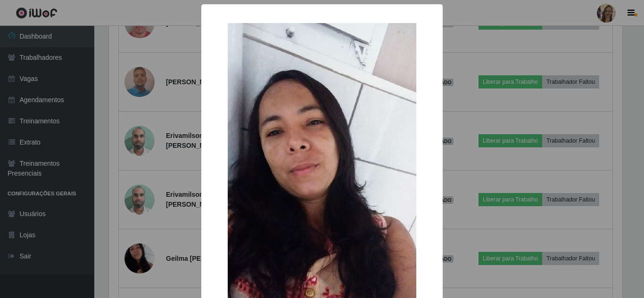
click at [286, 177] on img at bounding box center [322, 190] width 188 height 335
click at [139, 176] on div "× OK Cancel" at bounding box center [322, 149] width 644 height 298
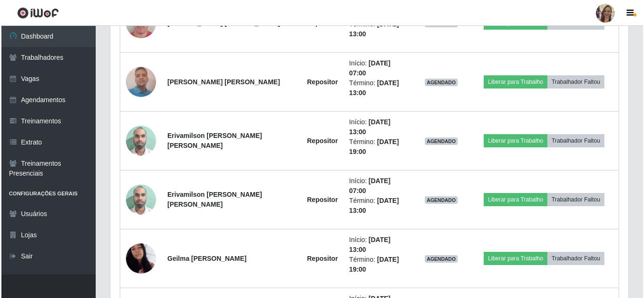
scroll to position [196, 518]
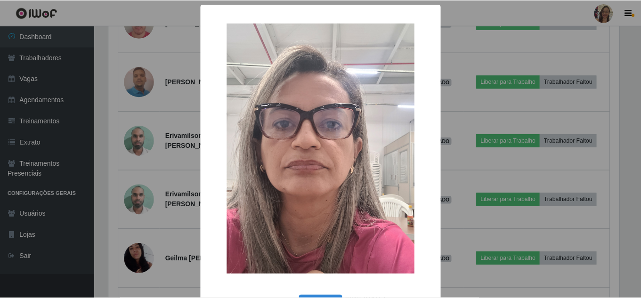
scroll to position [196, 513]
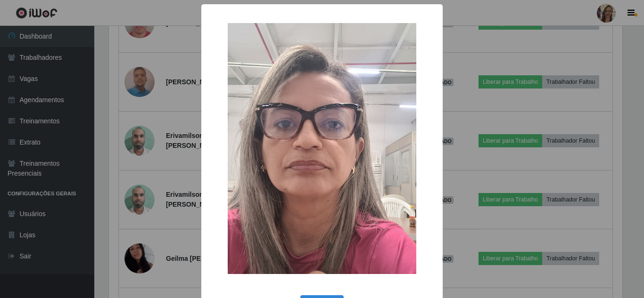
click at [168, 167] on div "× OK Cancel" at bounding box center [322, 149] width 644 height 298
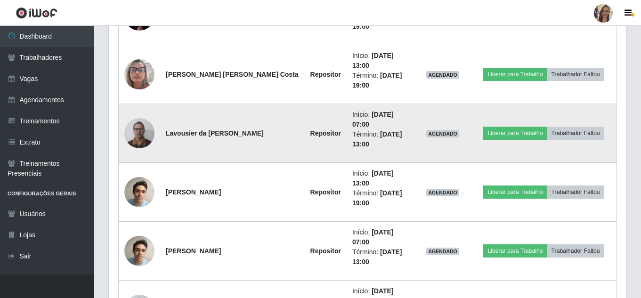
scroll to position [1161, 0]
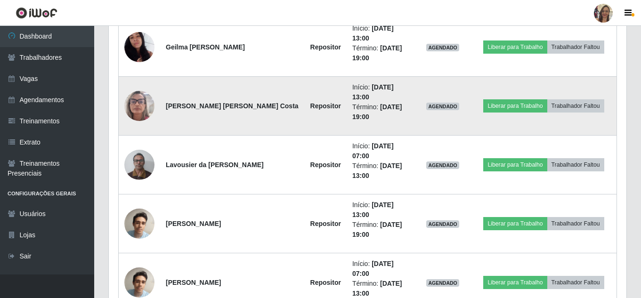
click at [352, 103] on li "Término: [DATE] 19:00" at bounding box center [380, 112] width 57 height 20
click at [311, 106] on strong "Repositor" at bounding box center [326, 106] width 31 height 8
